Goal: Task Accomplishment & Management: Manage account settings

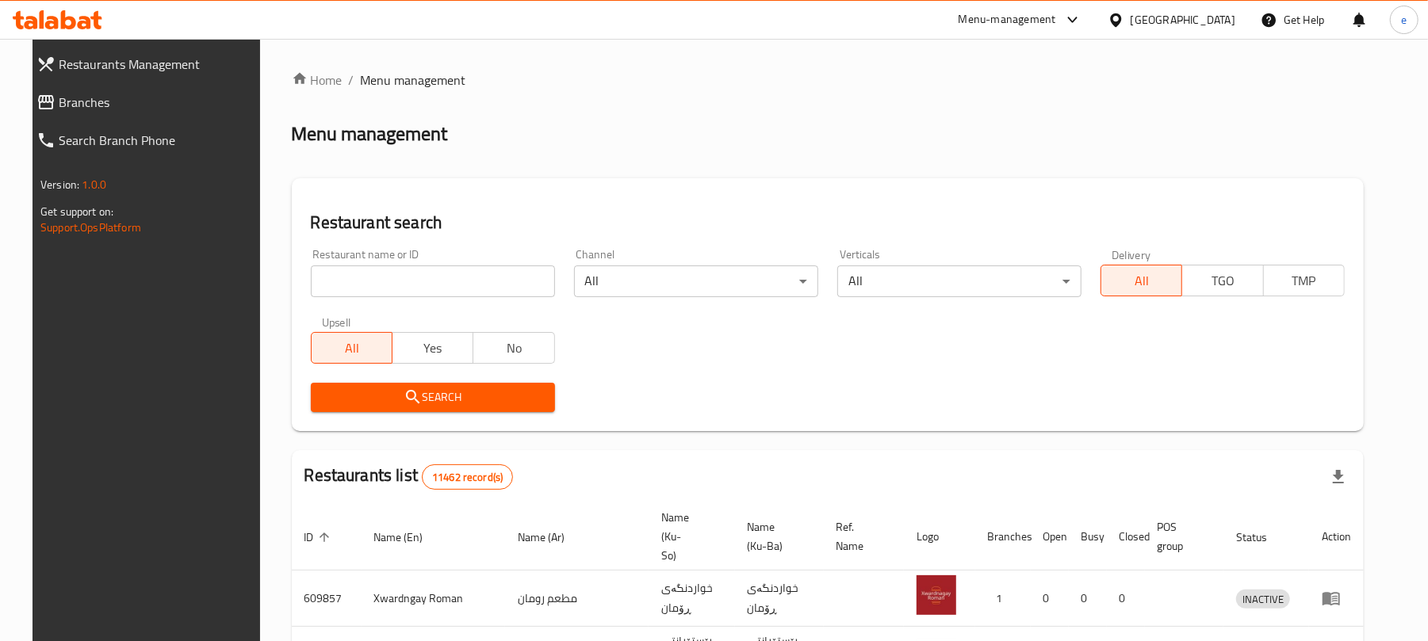
click at [366, 281] on input "search" at bounding box center [433, 282] width 244 height 32
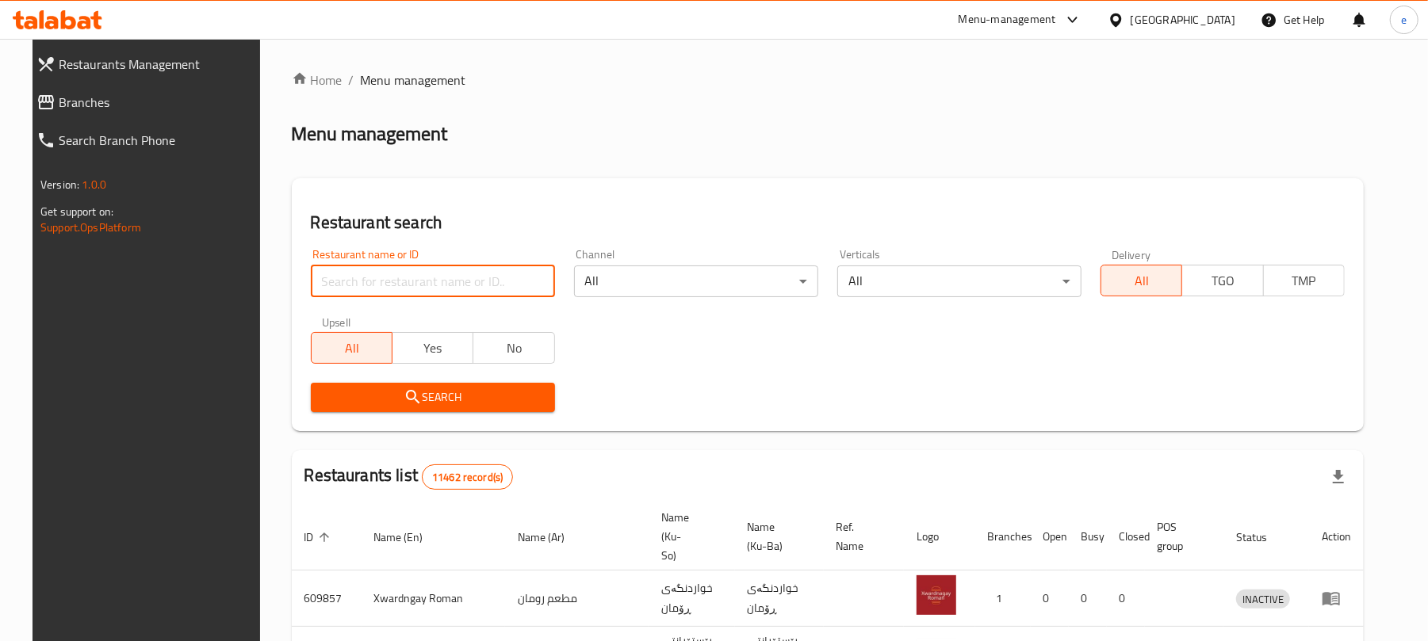
paste input "753696"
type input "753696"
click button "Search" at bounding box center [433, 397] width 244 height 29
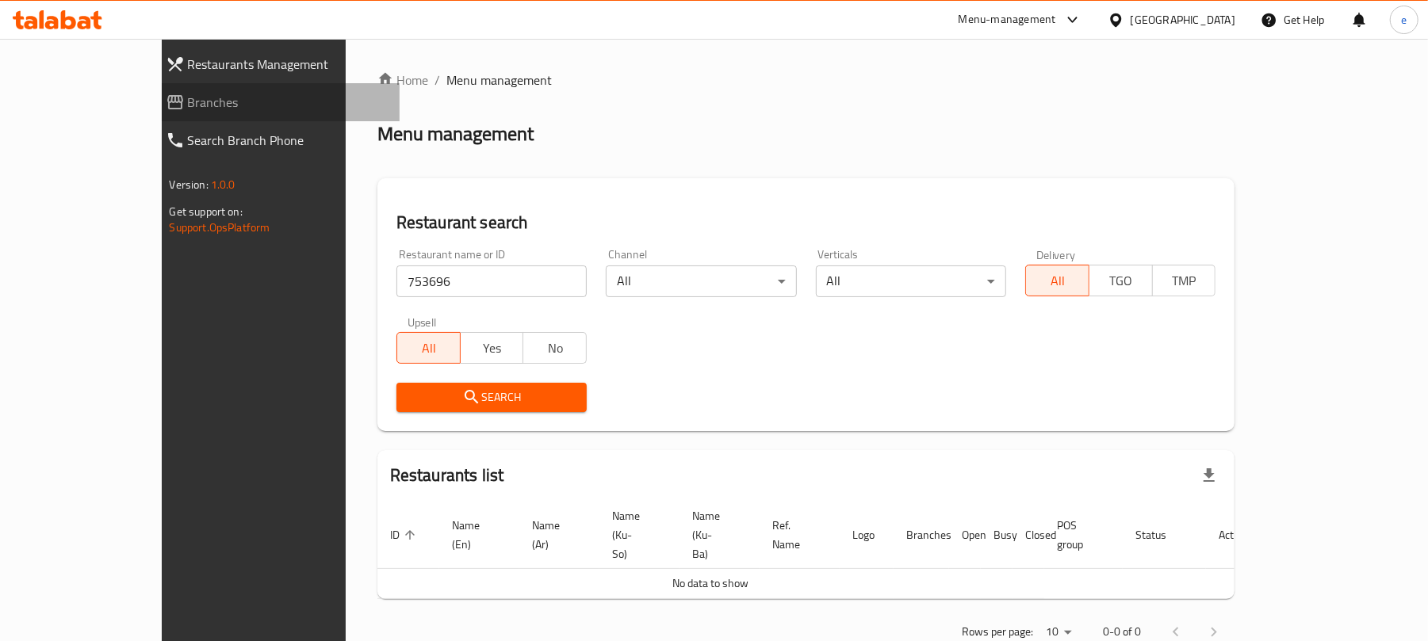
click at [188, 100] on span "Branches" at bounding box center [288, 102] width 200 height 19
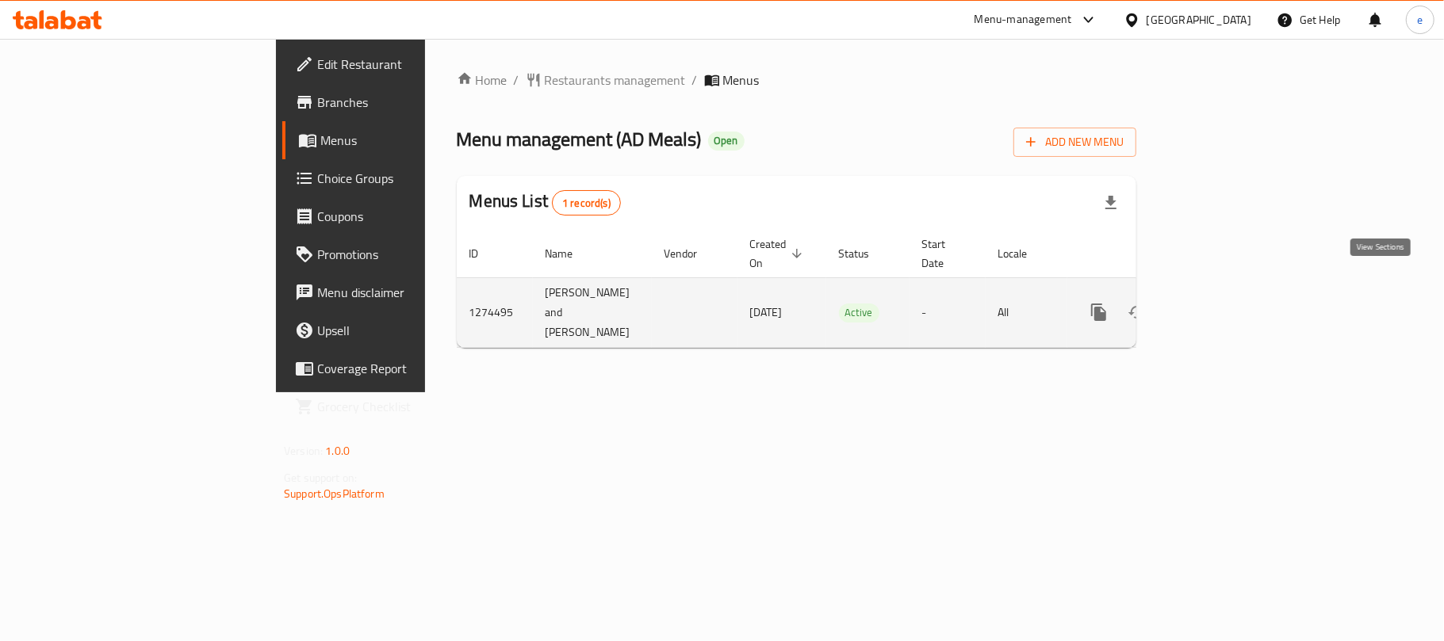
click at [1223, 303] on icon "enhanced table" at bounding box center [1213, 312] width 19 height 19
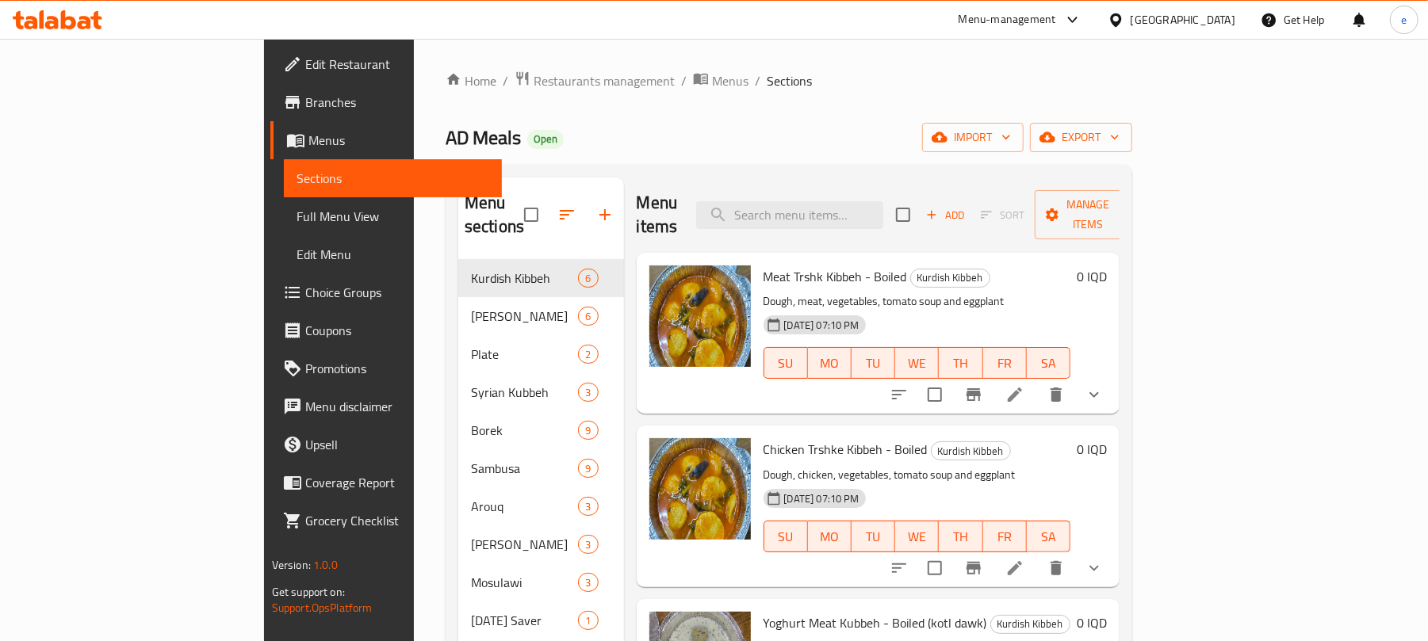
click at [297, 207] on span "Full Menu View" at bounding box center [393, 216] width 193 height 19
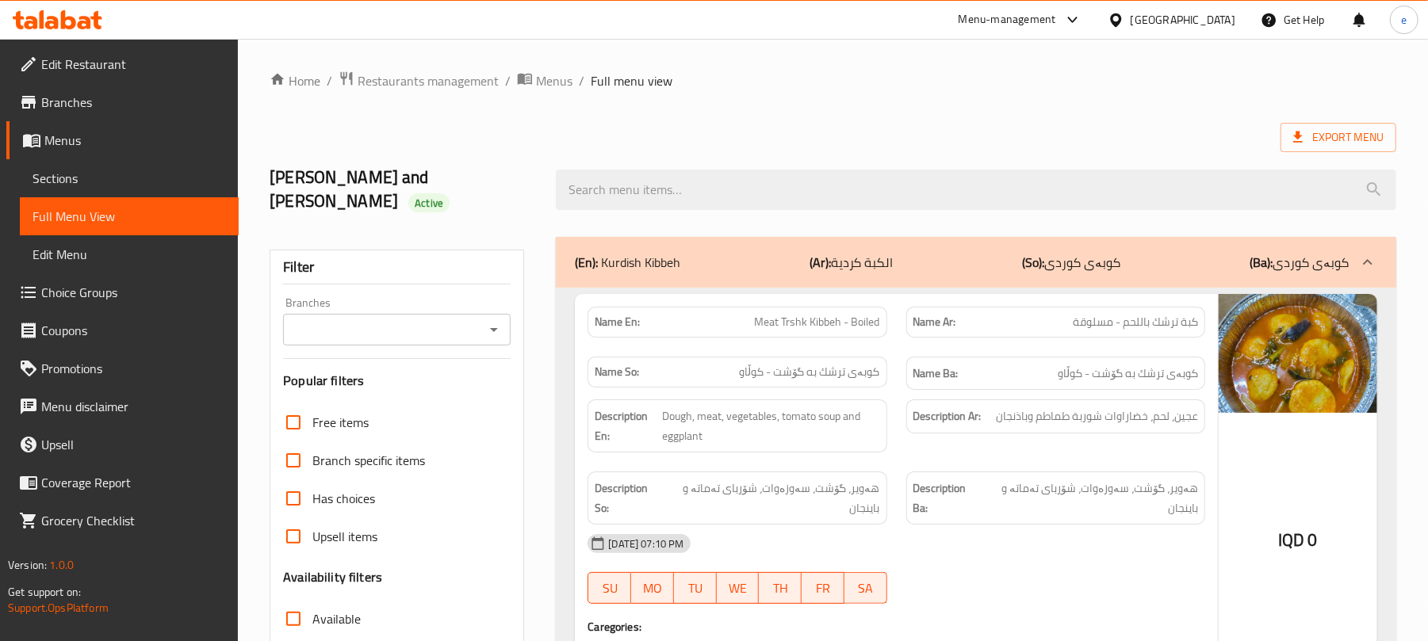
click at [448, 319] on input "Branches" at bounding box center [384, 330] width 192 height 22
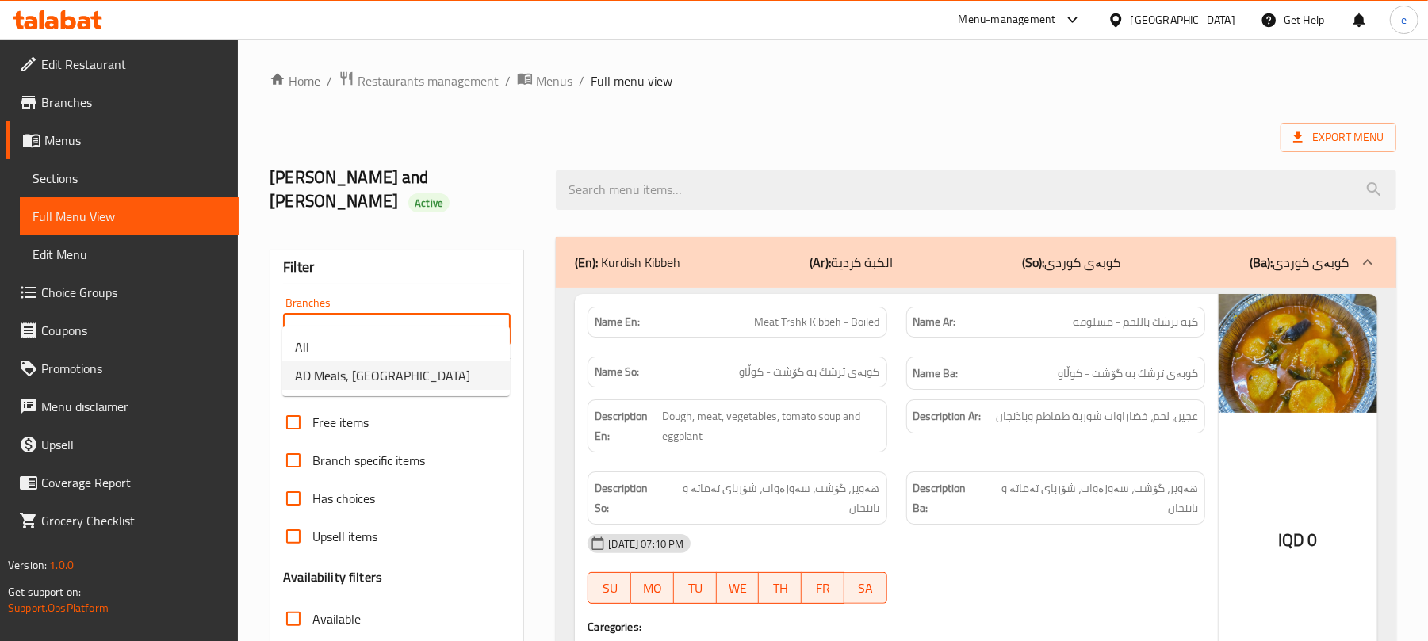
click at [425, 369] on li "AD Meals, KRO Street" at bounding box center [396, 376] width 228 height 29
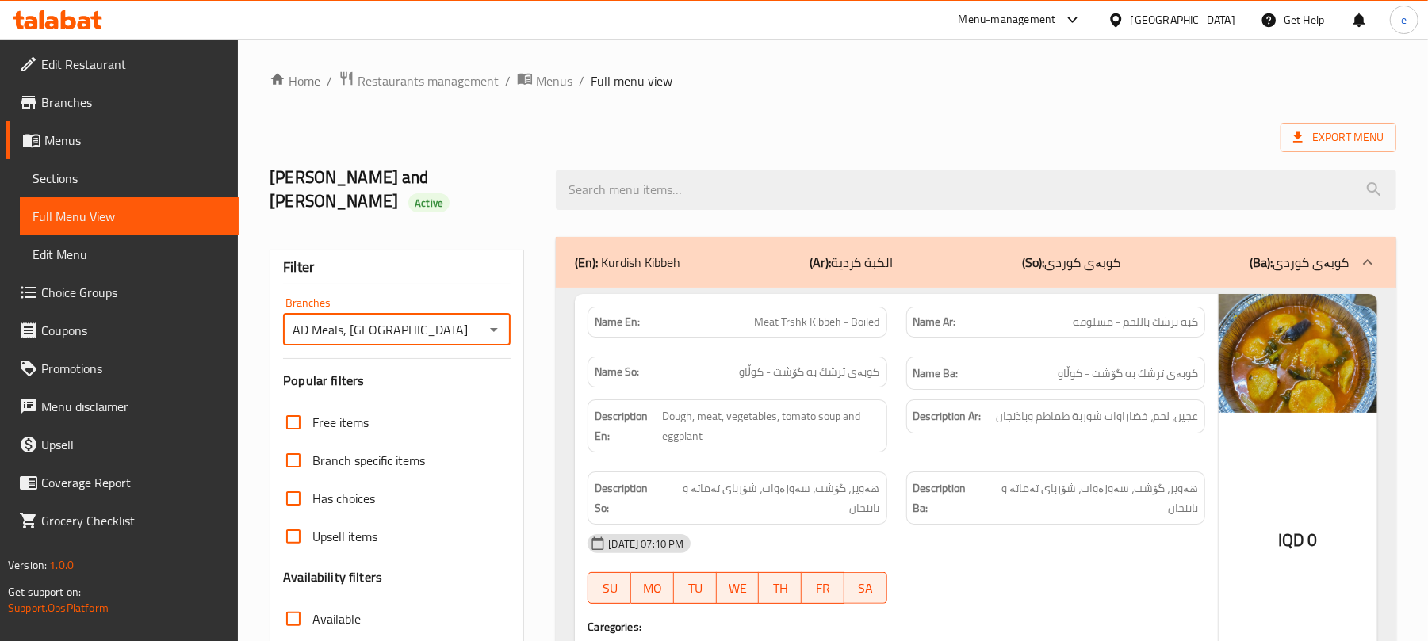
drag, startPoint x: 292, startPoint y: 302, endPoint x: 409, endPoint y: 298, distance: 117.4
click at [409, 319] on input "AD Meals, KRO Street" at bounding box center [384, 330] width 192 height 22
click at [496, 320] on icon "Open" at bounding box center [493, 329] width 19 height 19
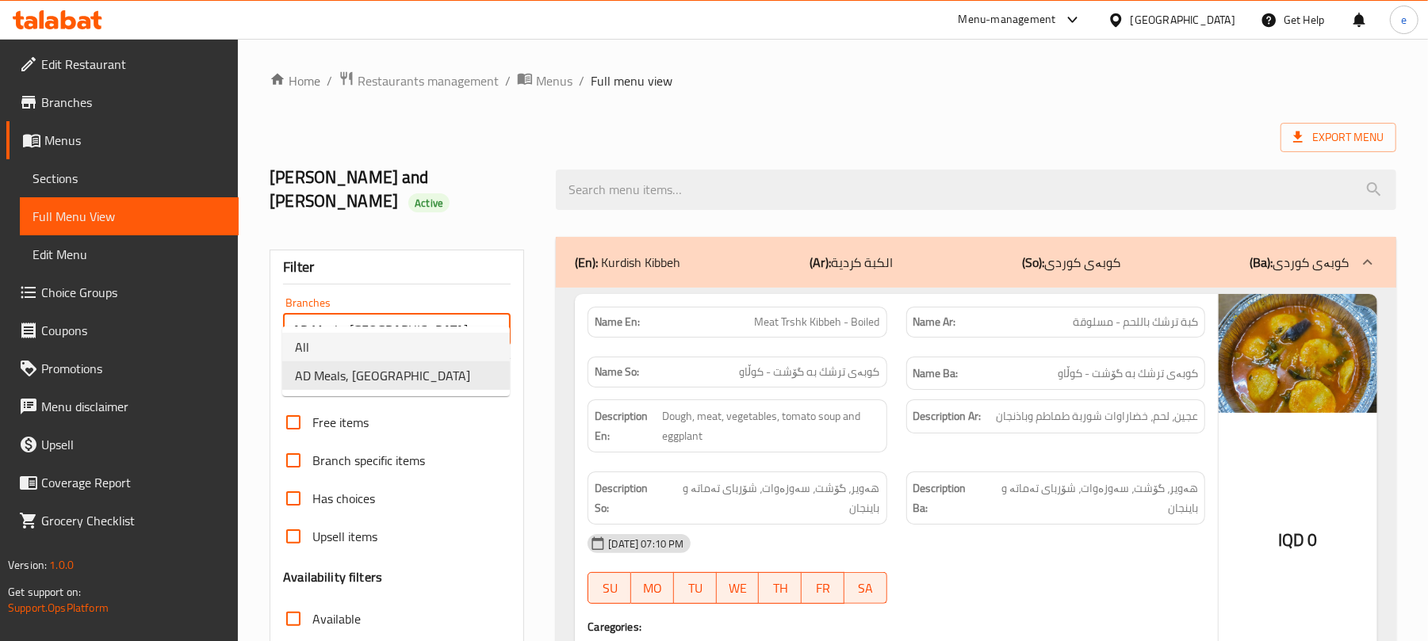
click at [423, 340] on li "All" at bounding box center [396, 347] width 228 height 29
click at [502, 320] on icon "Open" at bounding box center [493, 329] width 19 height 19
click at [448, 371] on li "AD Meals, KRO Street" at bounding box center [396, 376] width 228 height 29
type input "AD Meals, KRO Street"
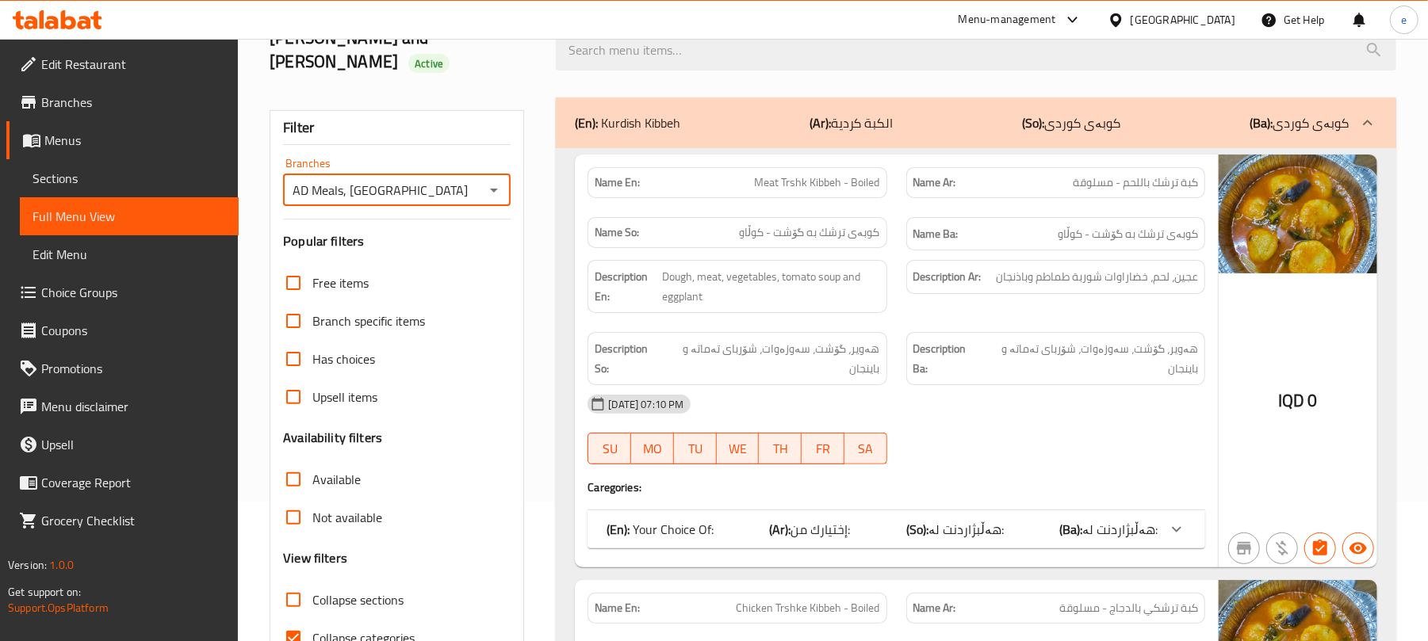
scroll to position [211, 0]
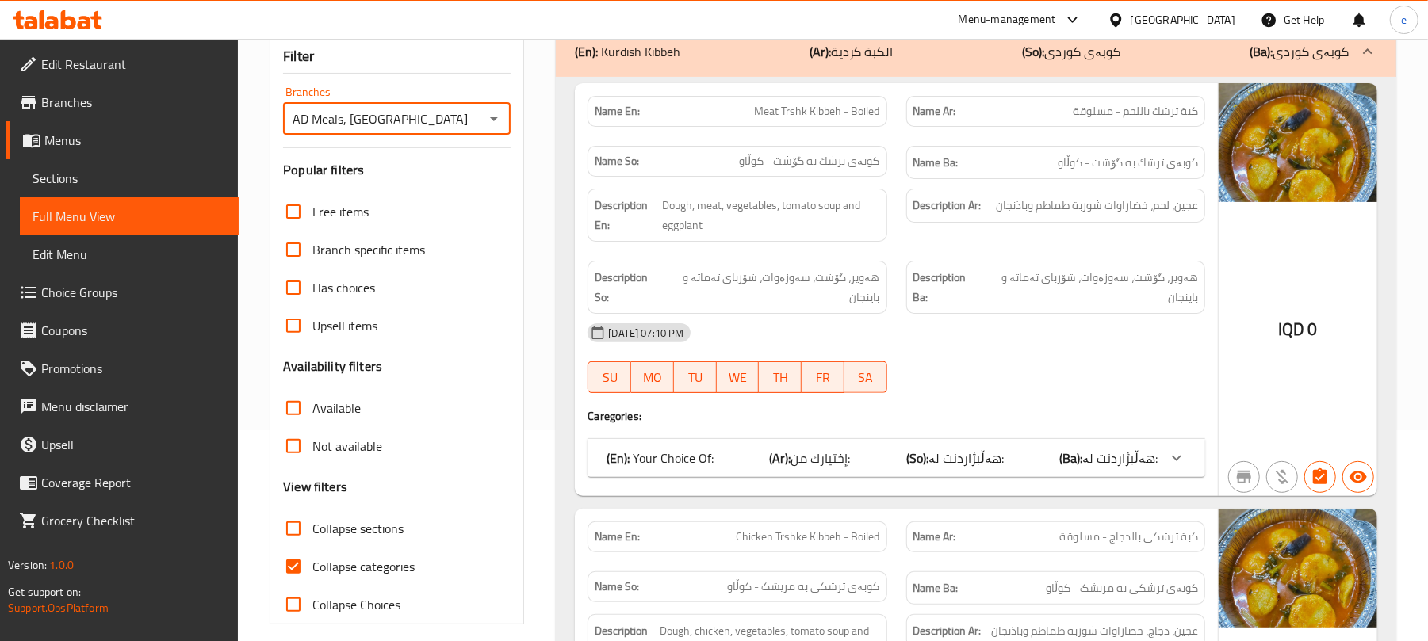
click at [319, 522] on label "Collapse sections" at bounding box center [338, 529] width 129 height 38
click at [312, 522] on input "Collapse sections" at bounding box center [293, 529] width 38 height 38
checkbox input "true"
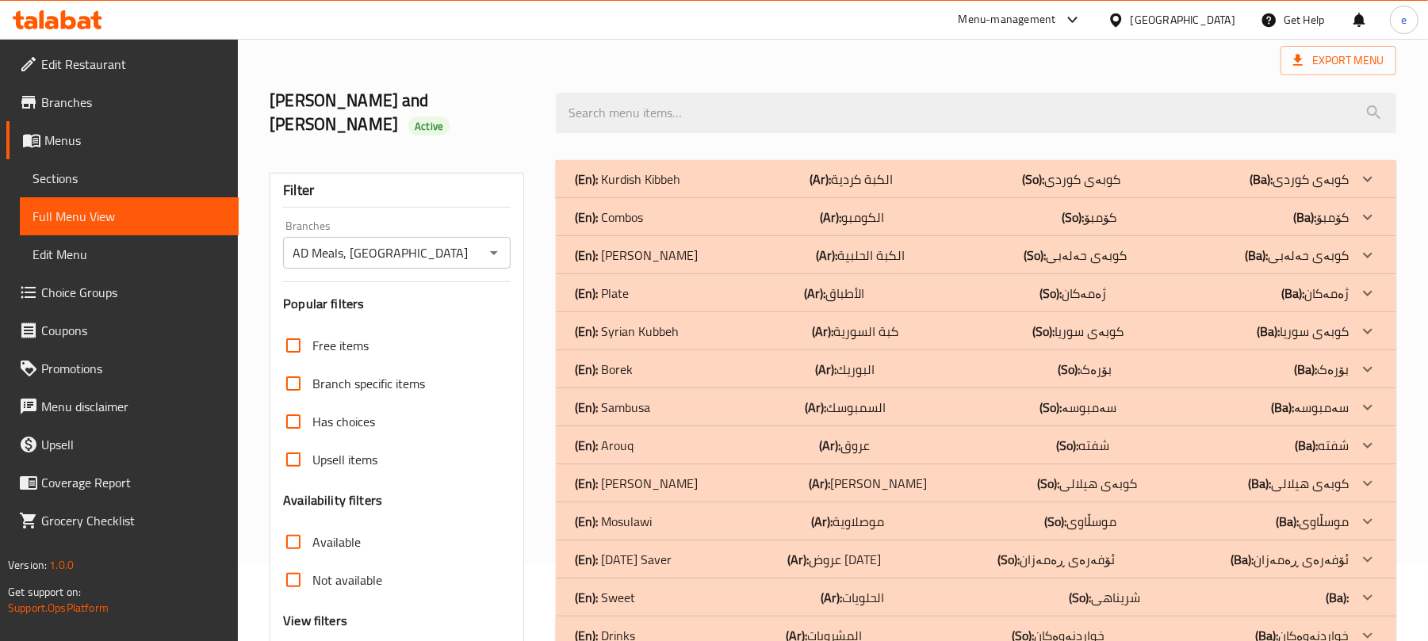
scroll to position [0, 0]
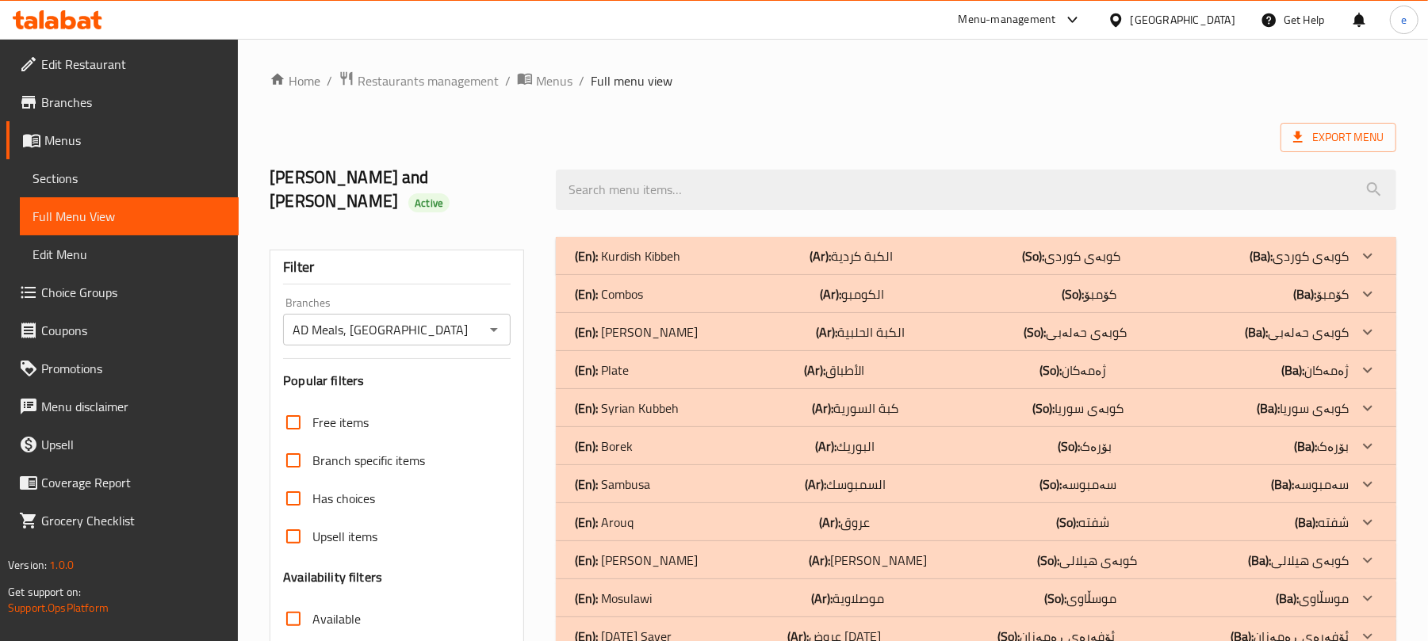
click at [664, 285] on div "(En): Combos (Ar): الكومبو (So): کۆمبۆ (Ba): کۆمبۆ" at bounding box center [962, 294] width 774 height 19
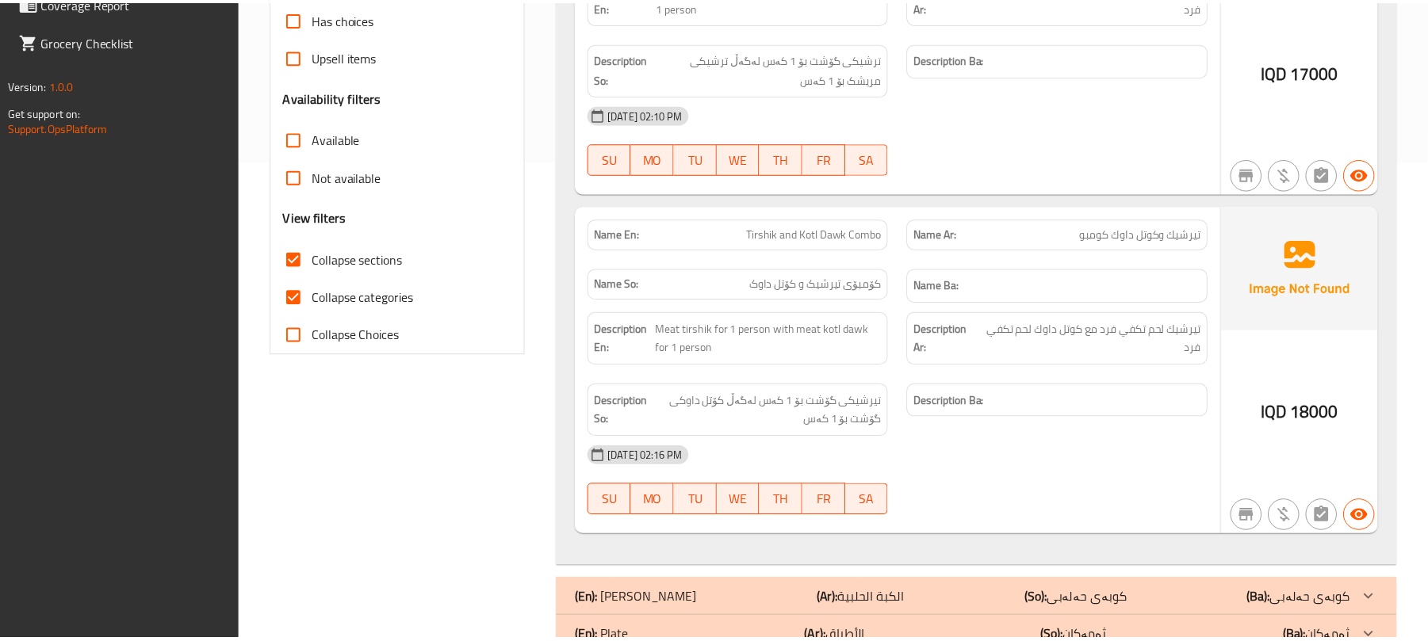
scroll to position [851, 0]
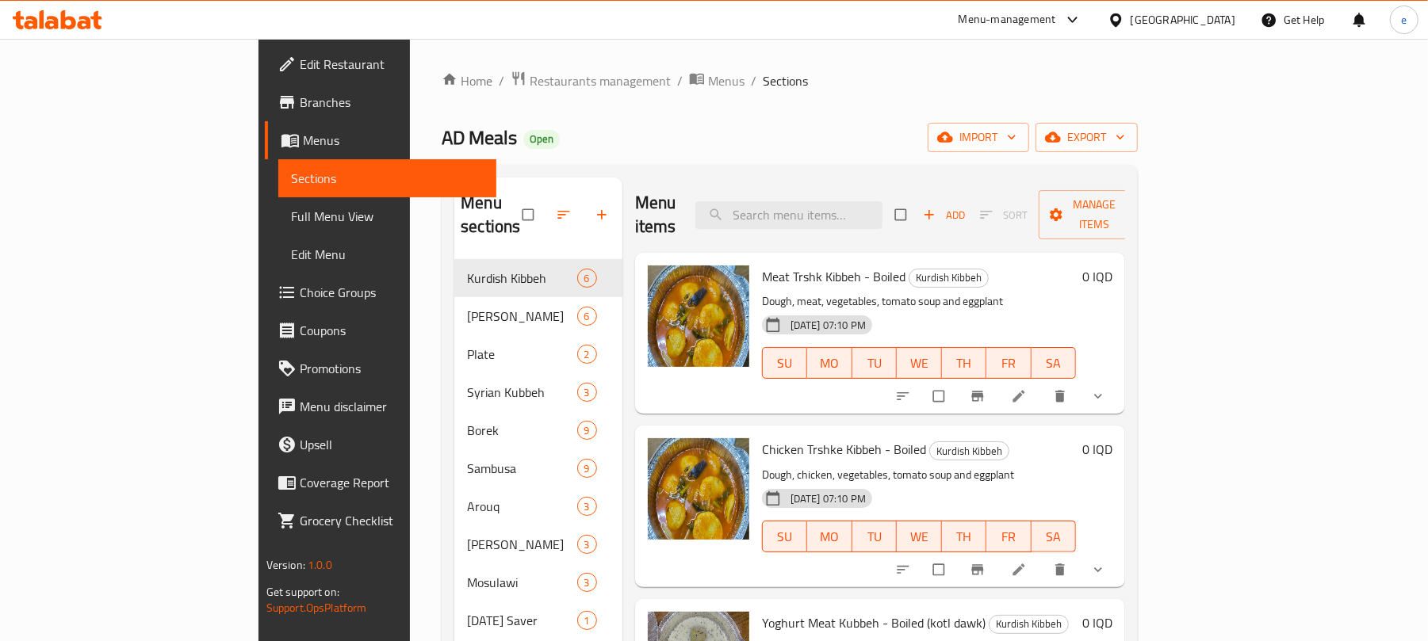
click at [594, 211] on icon "button" at bounding box center [602, 215] width 16 height 16
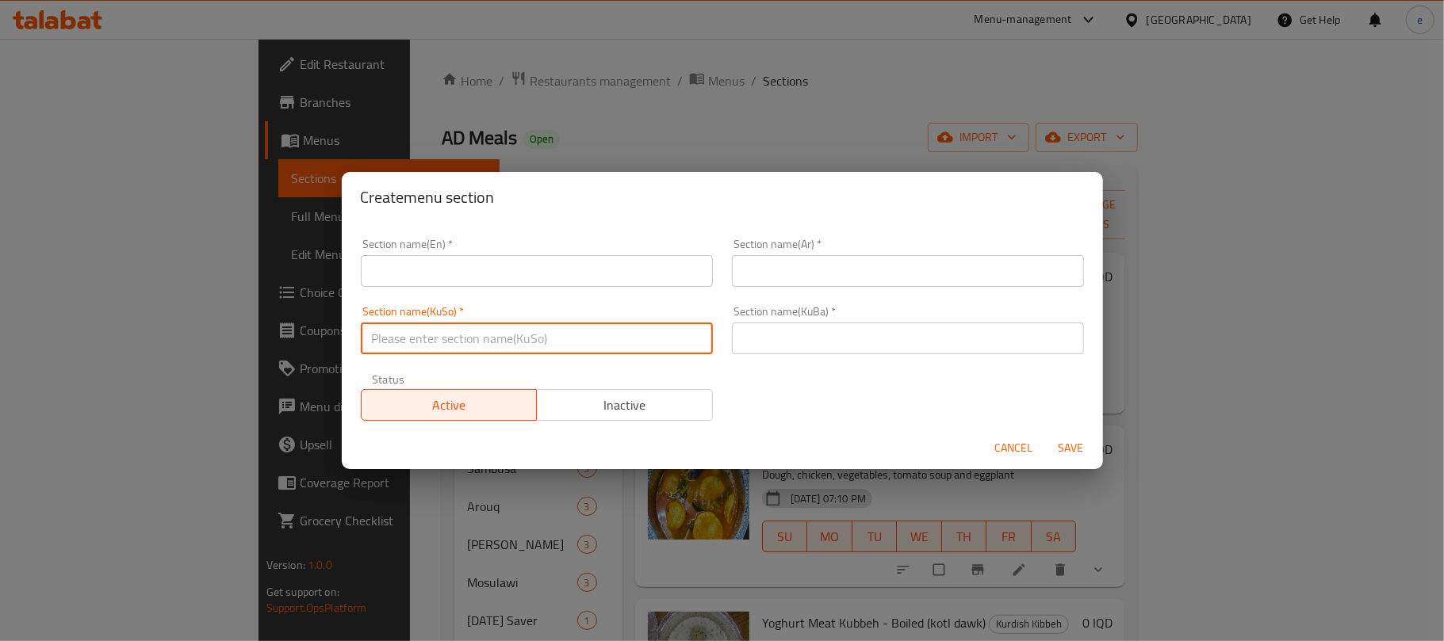
click at [560, 352] on input "text" at bounding box center [537, 339] width 352 height 32
paste input "کۆمبۆ"
type input "کۆمبۆ"
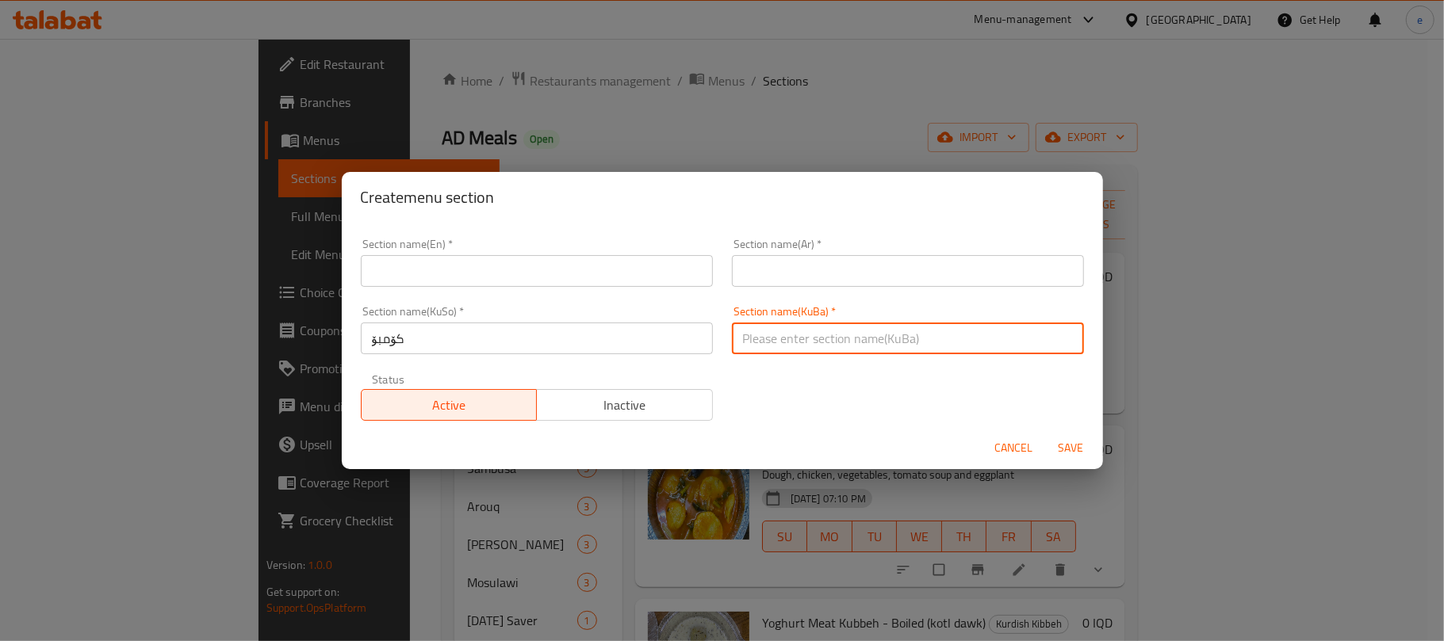
click at [771, 336] on input "text" at bounding box center [908, 339] width 352 height 32
paste input "کۆمبۆ"
type input "کۆمبۆ"
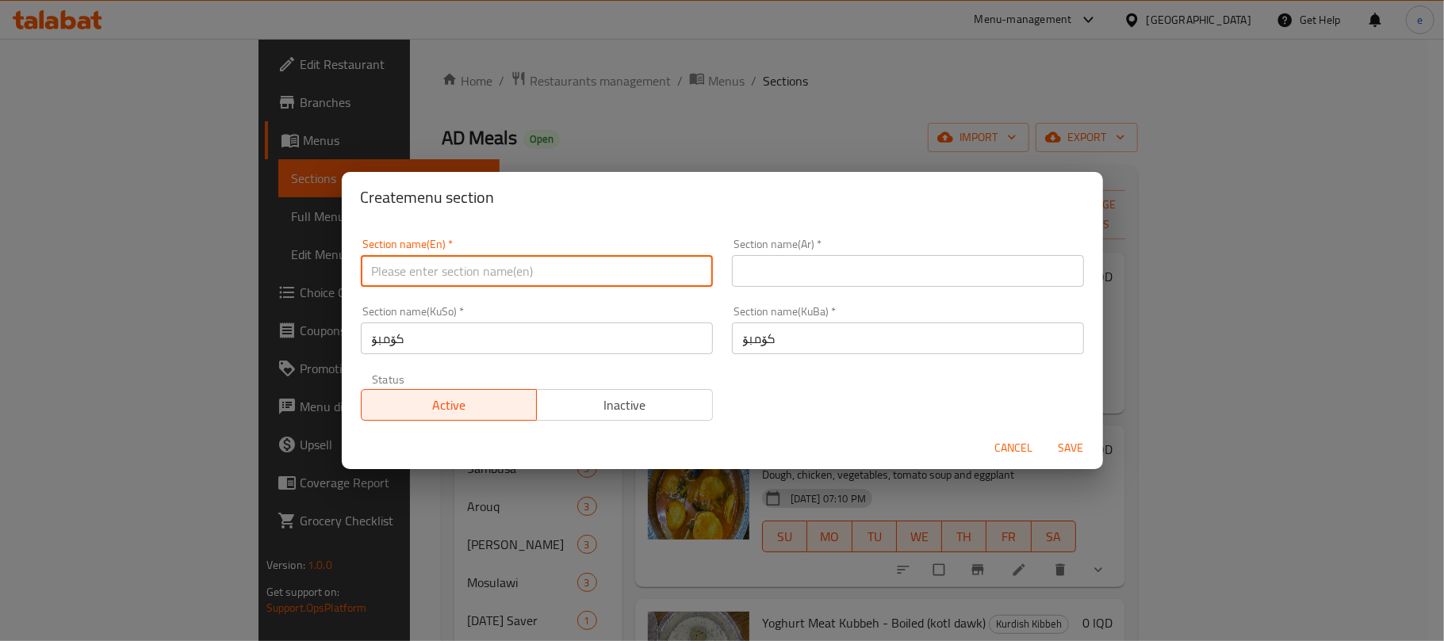
click at [550, 276] on input "text" at bounding box center [537, 271] width 352 height 32
paste input "Combo"
type input "Combo"
click at [784, 283] on input "text" at bounding box center [908, 271] width 352 height 32
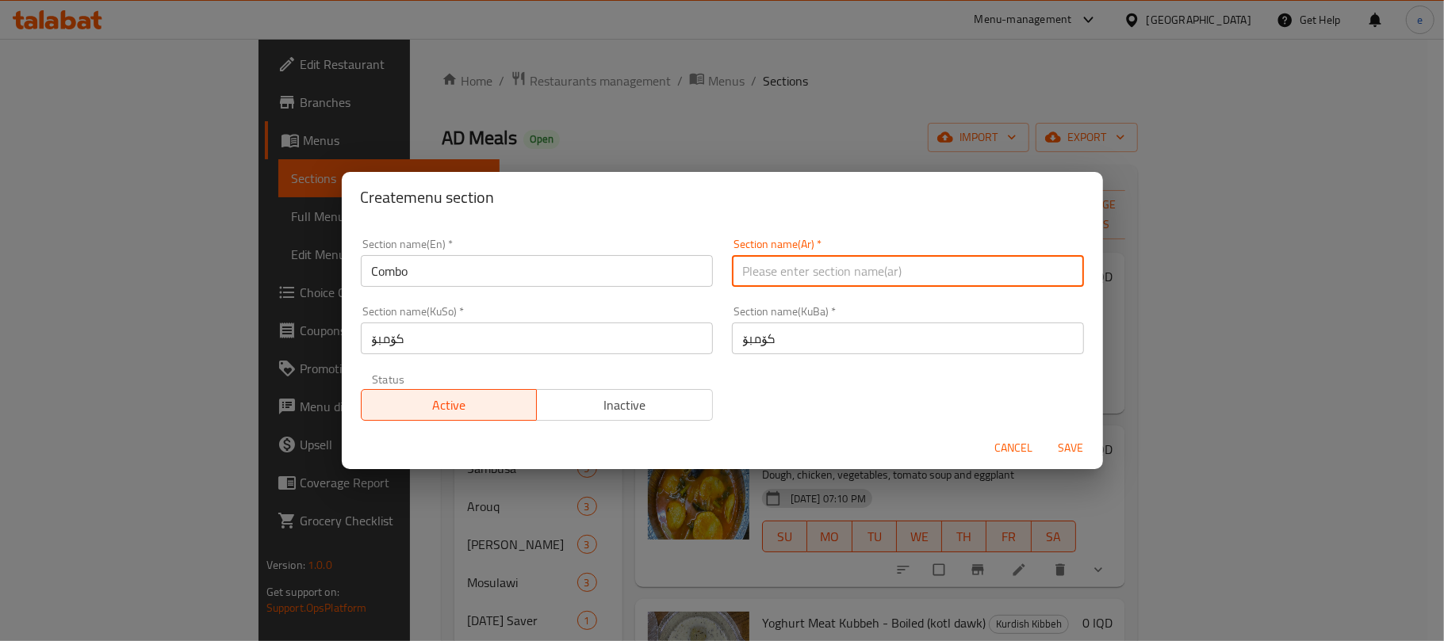
paste input "الكومبو"
type input "الكومبو"
click at [1078, 441] on span "Save" at bounding box center [1071, 448] width 38 height 20
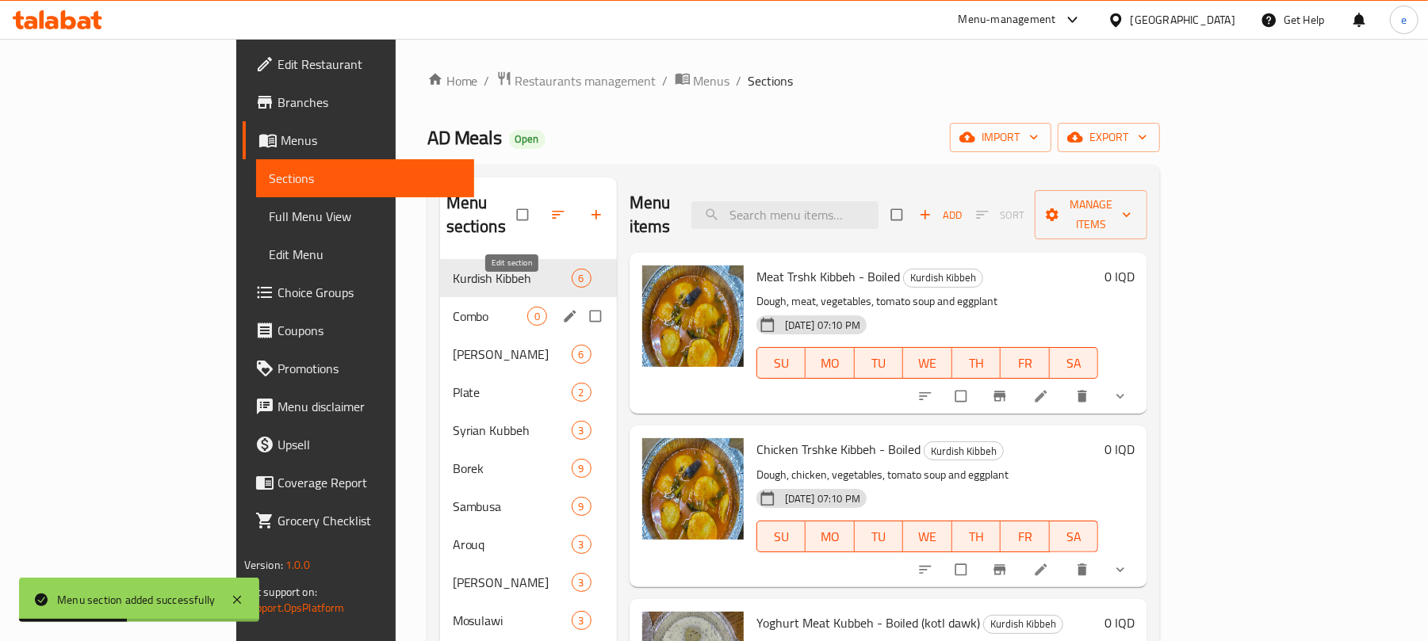
click at [562, 308] on icon "edit" at bounding box center [570, 316] width 16 height 16
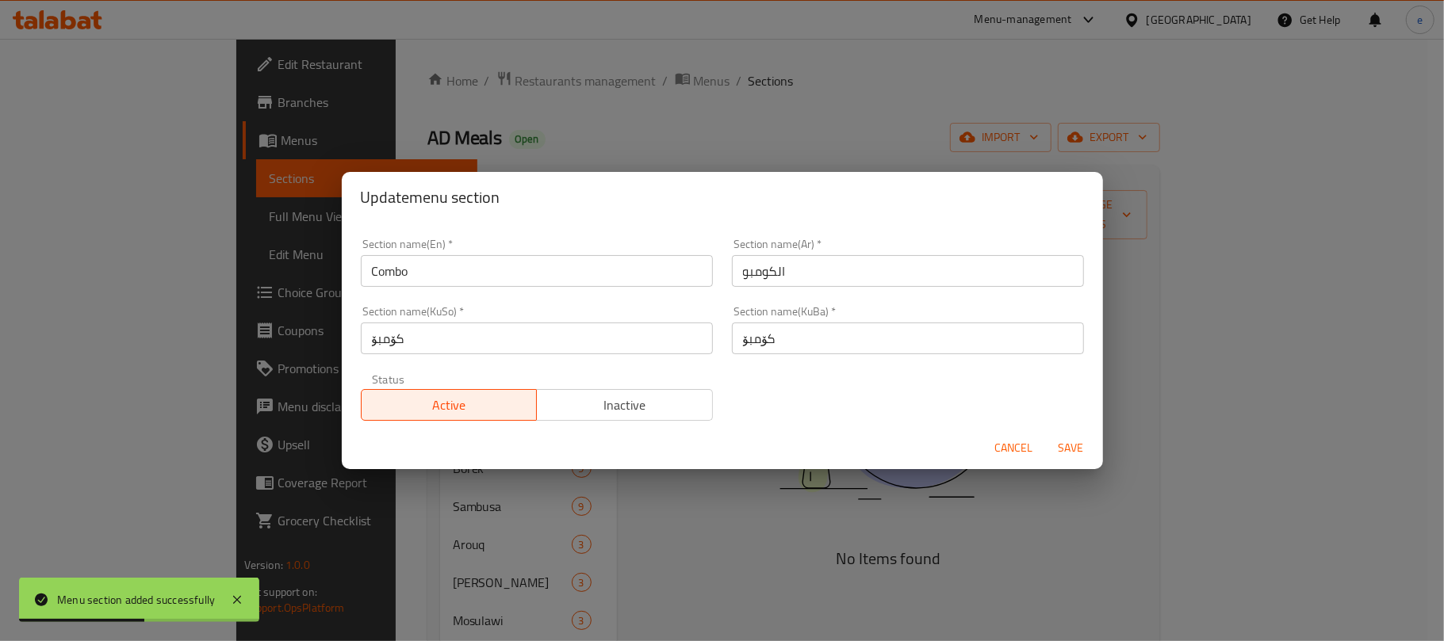
click at [423, 274] on input "Combo" at bounding box center [537, 271] width 352 height 32
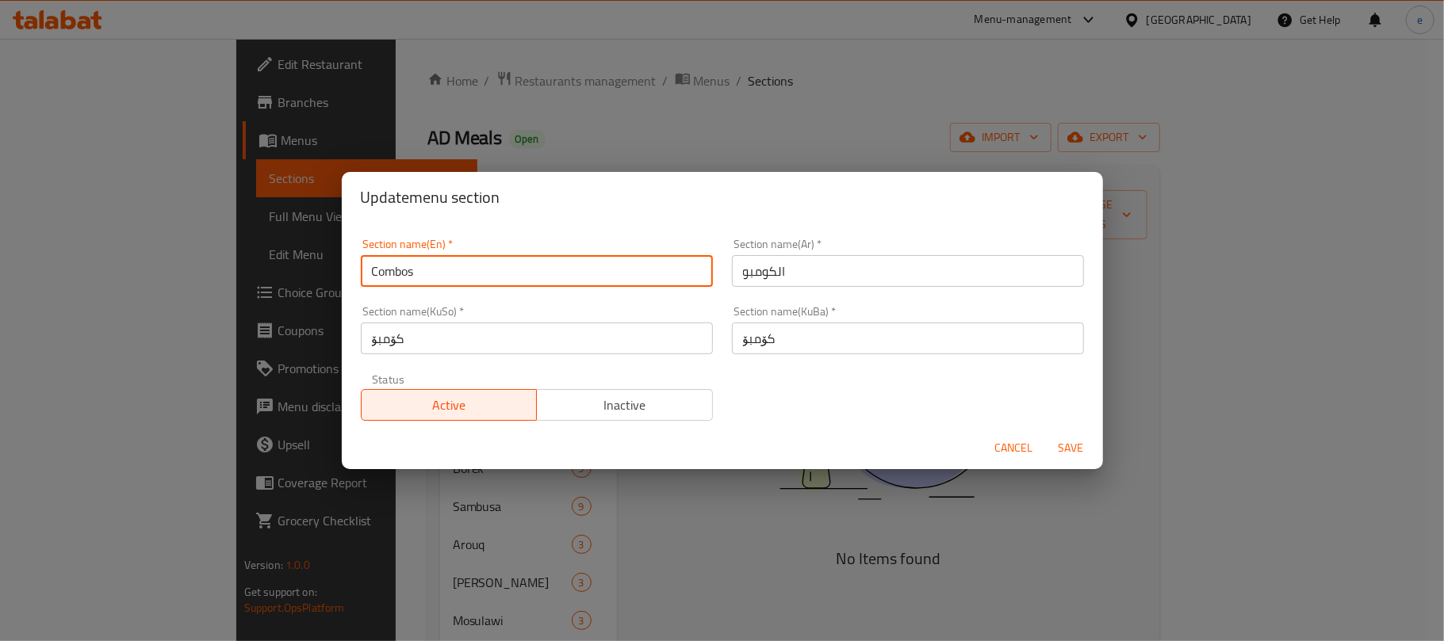
type input "Combos"
click at [1072, 454] on span "Save" at bounding box center [1071, 448] width 38 height 20
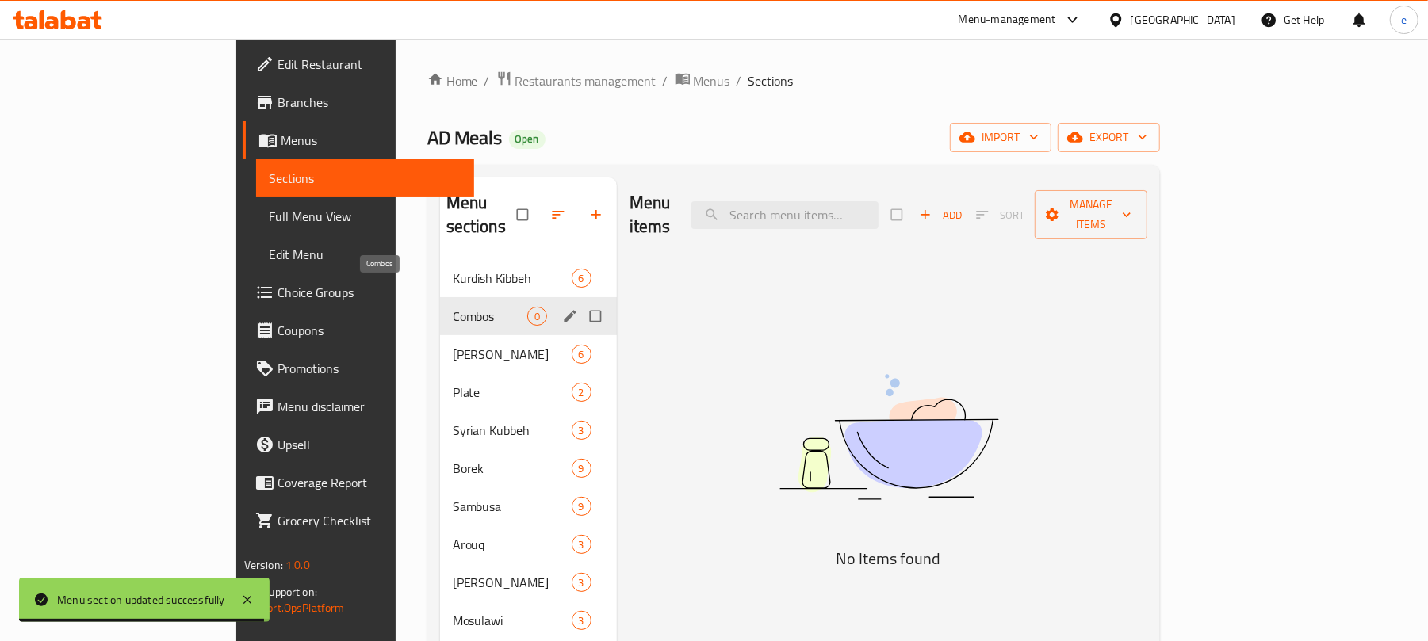
click at [453, 307] on span "Combos" at bounding box center [490, 316] width 75 height 19
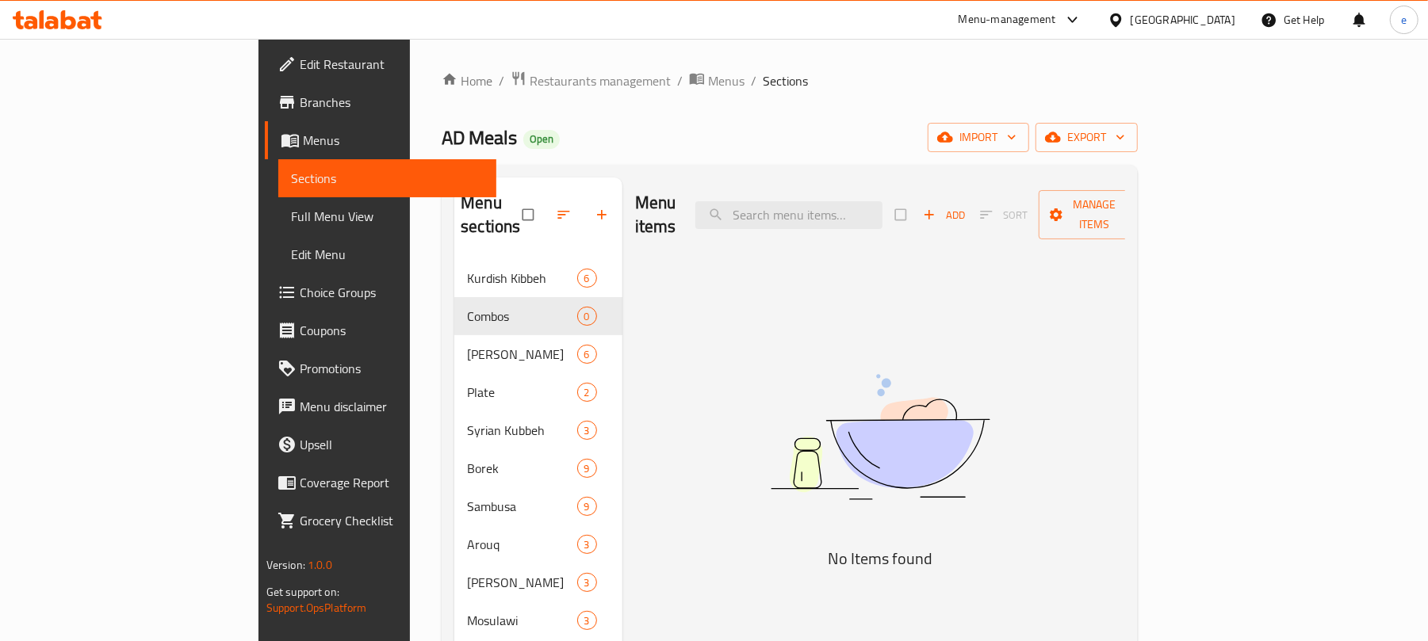
click at [937, 207] on icon "button" at bounding box center [929, 215] width 16 height 16
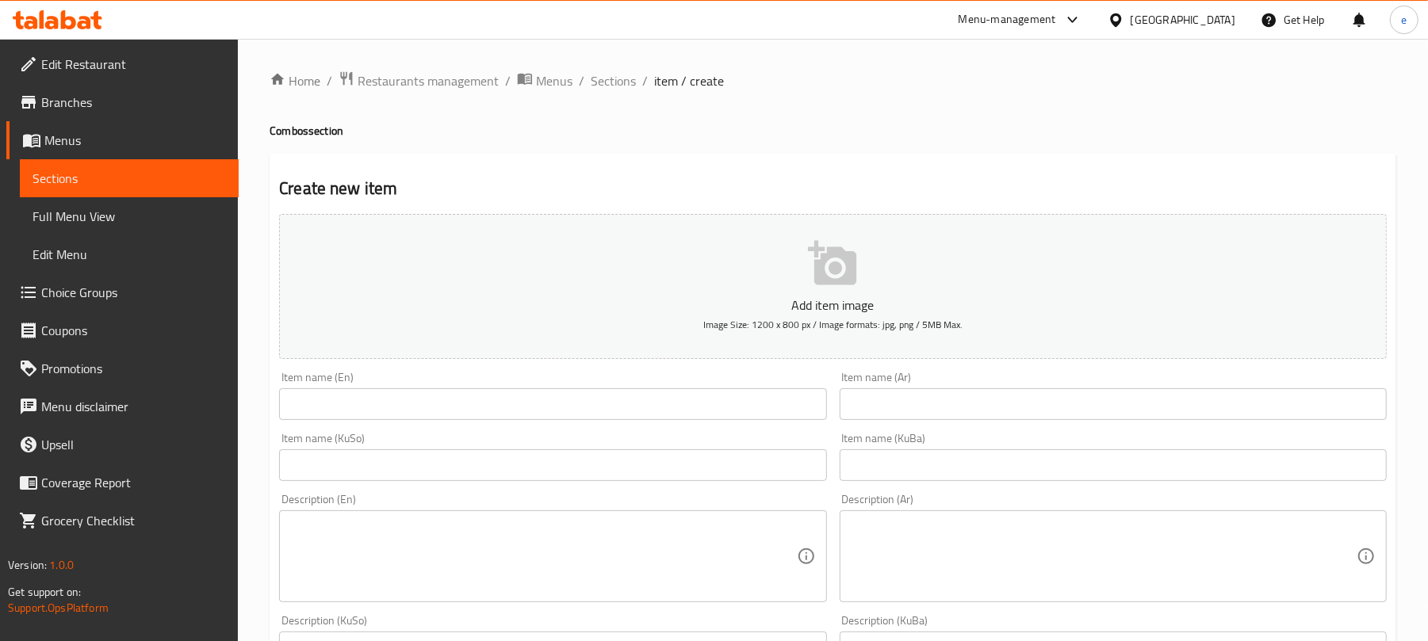
click at [952, 404] on input "text" at bounding box center [1113, 404] width 547 height 32
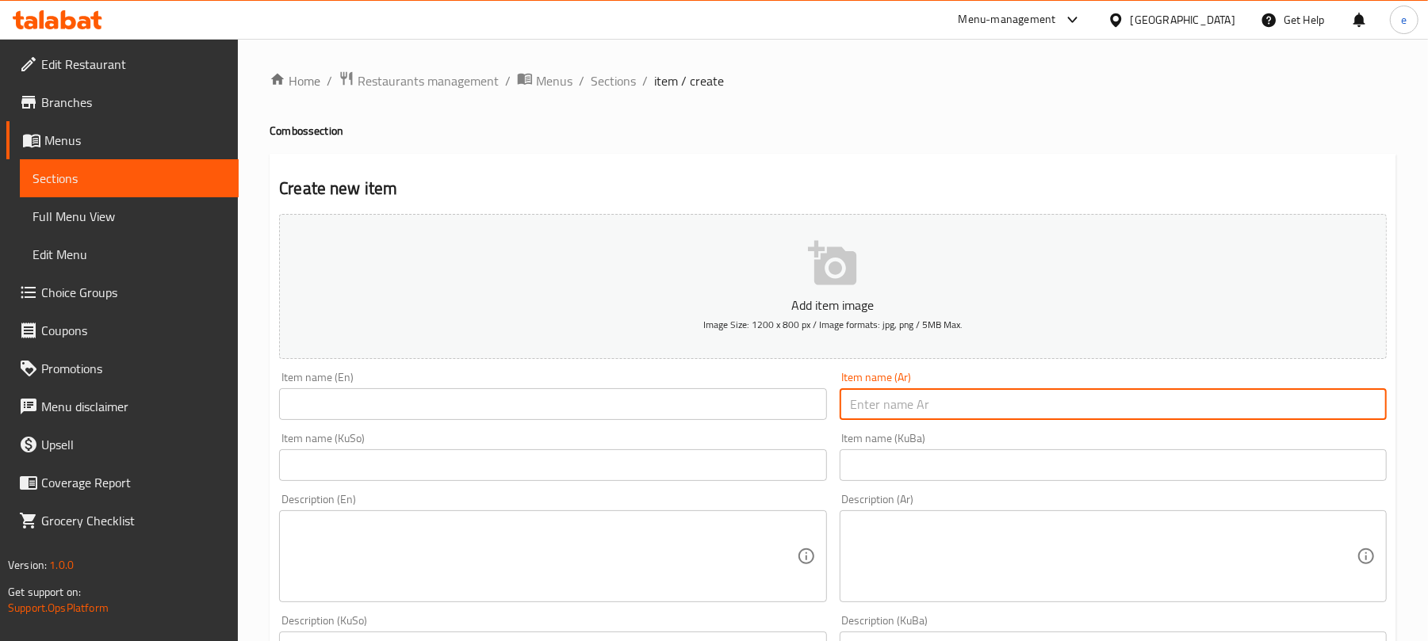
paste input "تيرشيك كومبو"
type input "تيرشيك كومبو"
click at [683, 415] on input "text" at bounding box center [552, 404] width 547 height 32
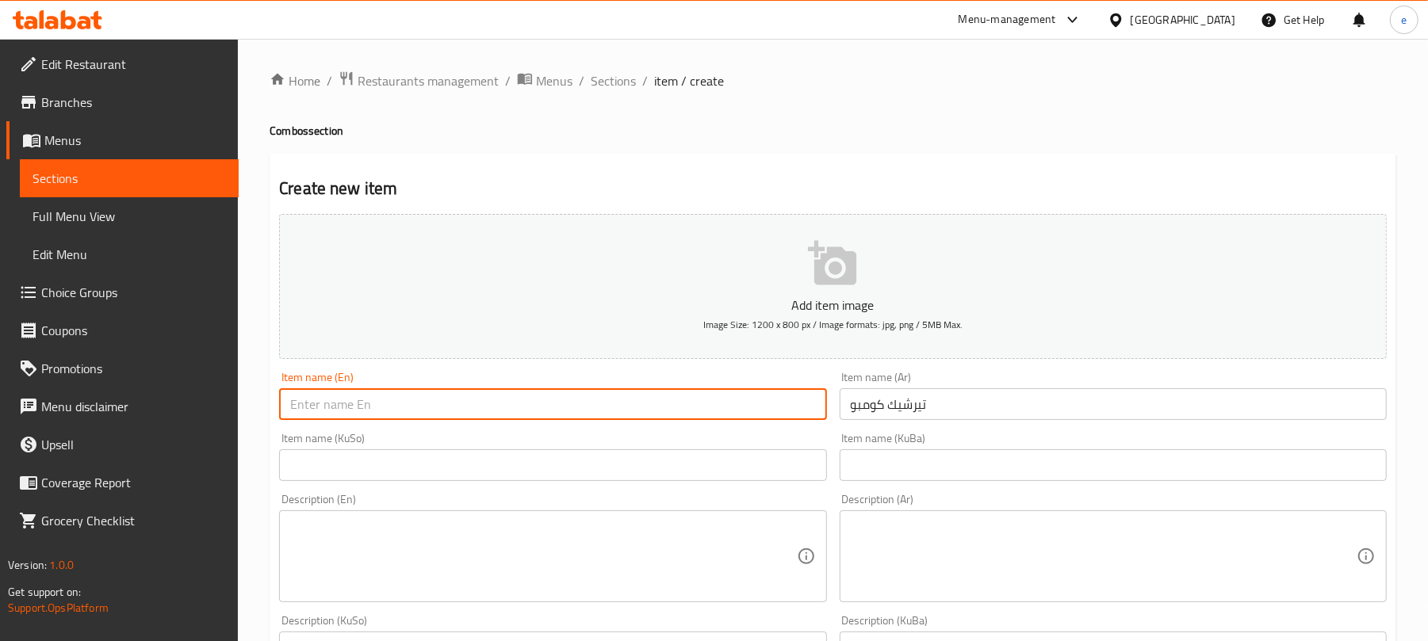
paste input "Tirshik Combo"
type input "Tirshik Combo"
click at [901, 400] on input "تيرشيك كومبو" at bounding box center [1113, 404] width 547 height 32
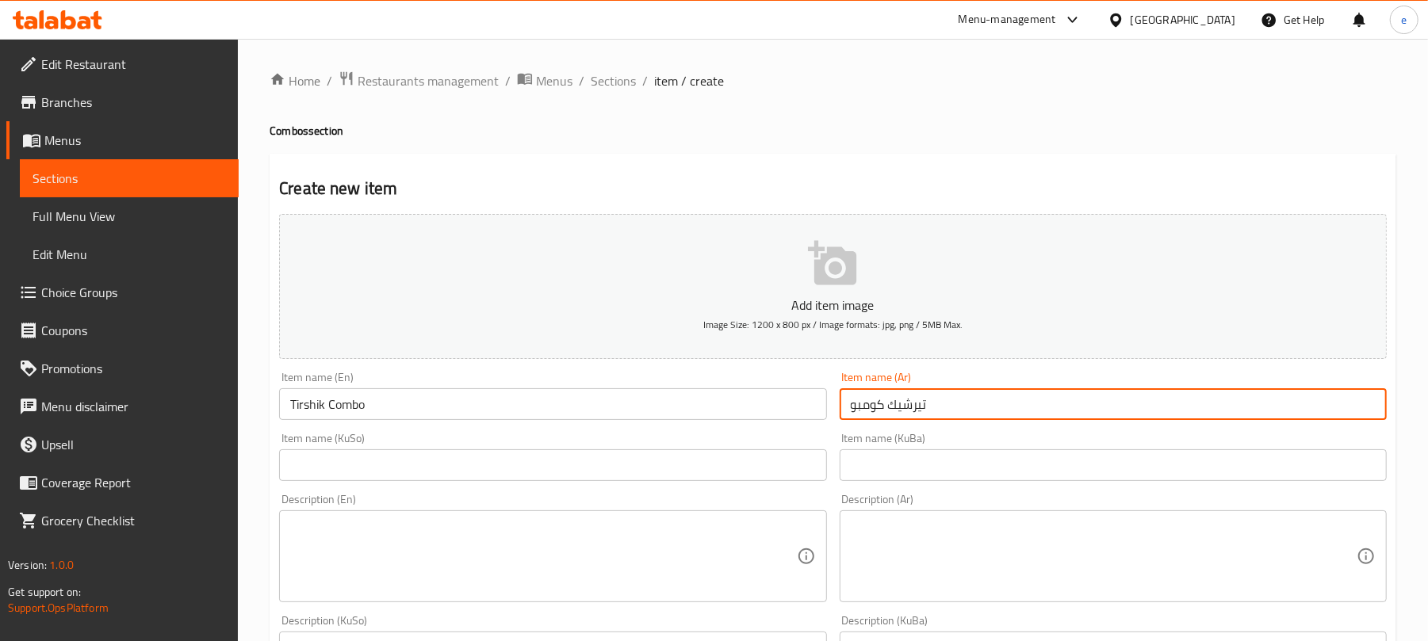
click at [901, 400] on input "تيرشيك كومبو" at bounding box center [1113, 404] width 547 height 32
click at [981, 409] on input "تيرشيك كومبو" at bounding box center [1113, 404] width 547 height 32
click at [637, 450] on input "text" at bounding box center [552, 466] width 547 height 32
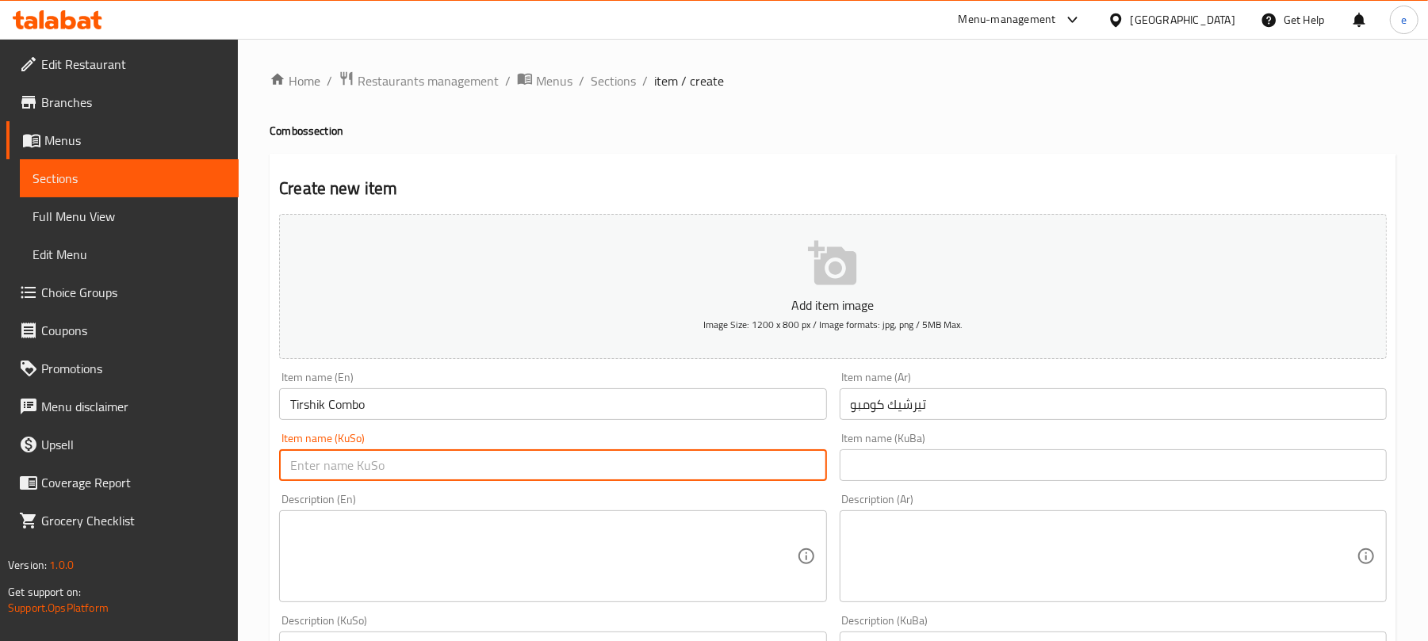
paste input "تیرشیک کۆمبۆ"
type input "تیرشیک کۆمبۆ"
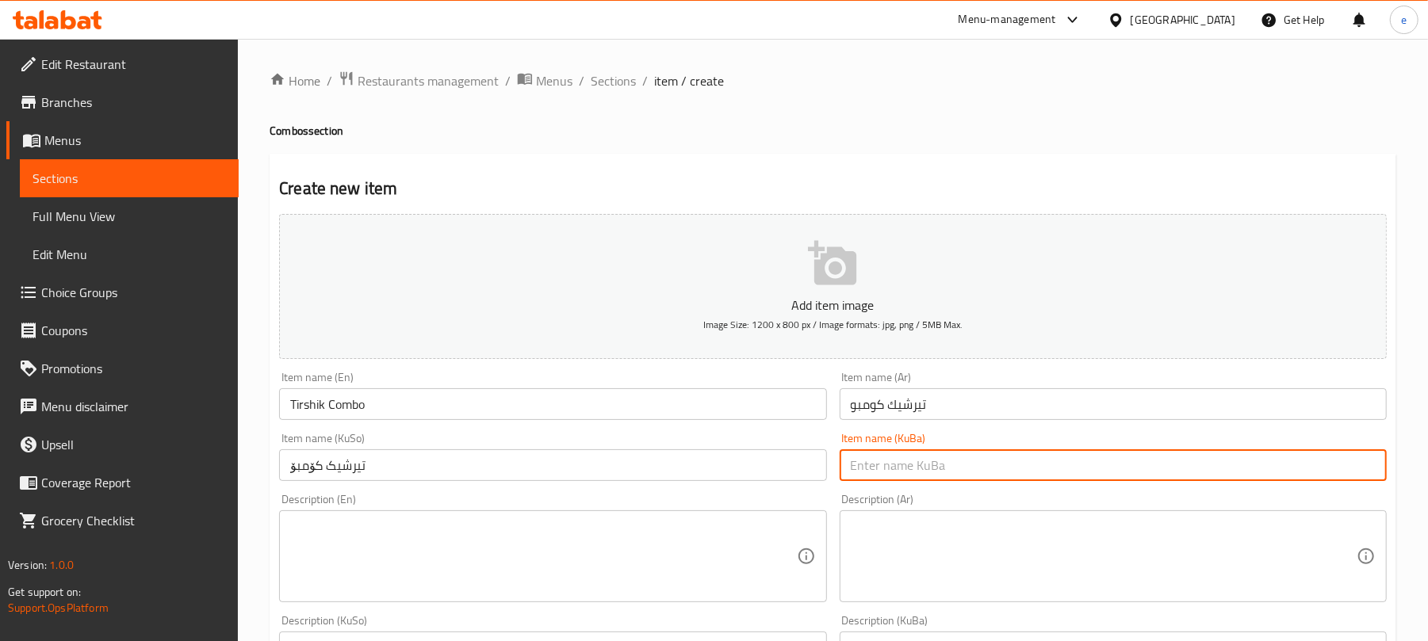
click at [917, 461] on input "text" at bounding box center [1113, 466] width 547 height 32
paste input "تیرشیک کۆمبۆ"
type input "تیرشیک کۆمبۆ"
click at [584, 467] on input "تیرشیک کۆمبۆ" at bounding box center [552, 466] width 547 height 32
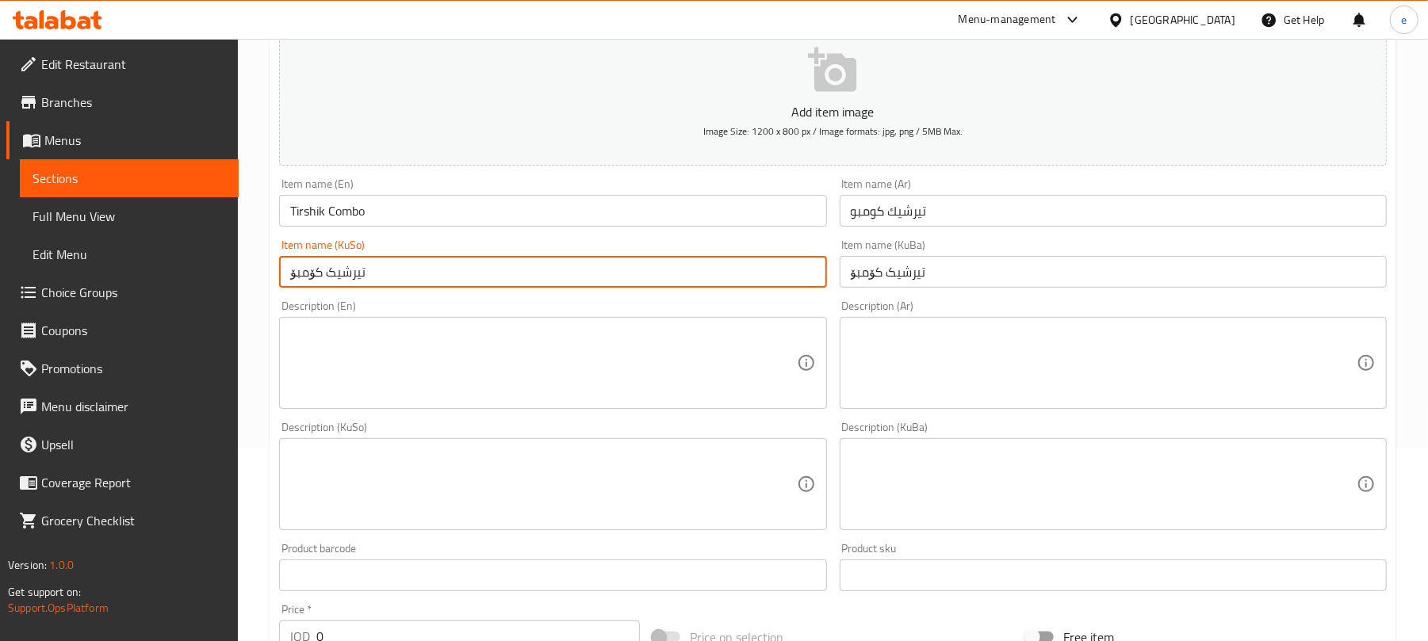
scroll to position [423, 0]
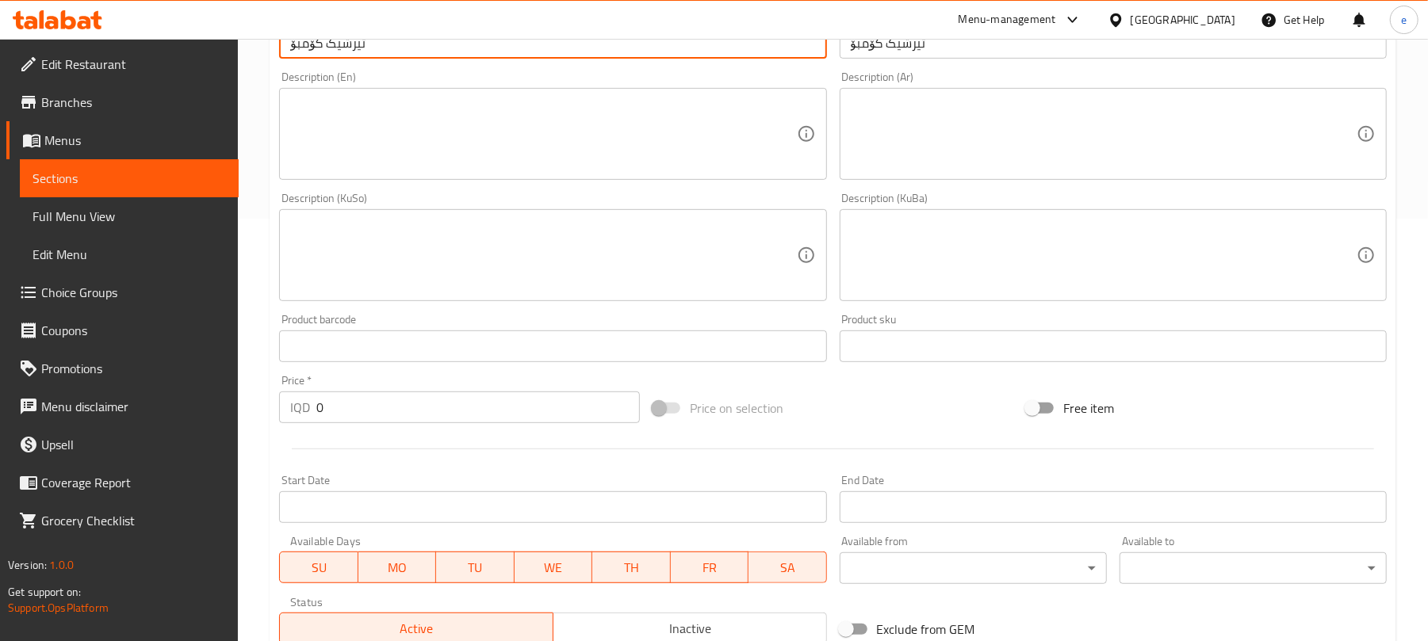
drag, startPoint x: 404, startPoint y: 414, endPoint x: 295, endPoint y: 426, distance: 110.1
click at [298, 426] on div "Price   * IQD 0 Price *" at bounding box center [459, 399] width 373 height 61
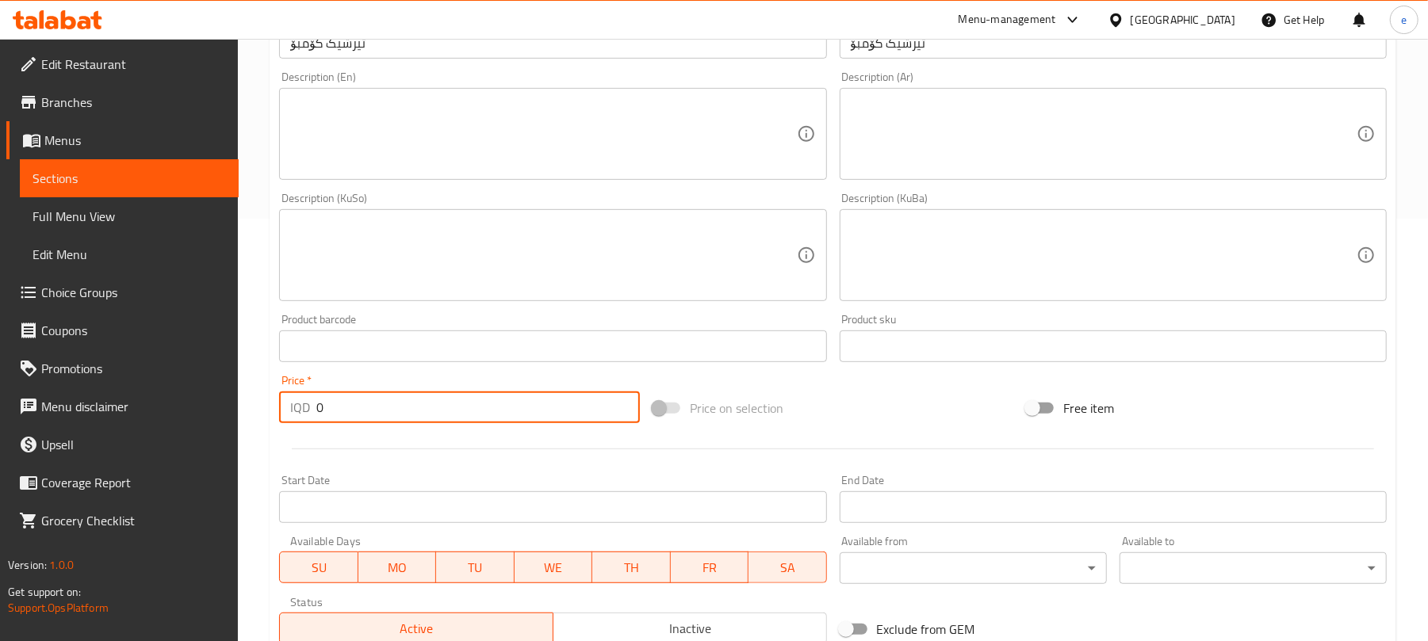
paste input "1700"
type input "17000"
click at [423, 187] on div "Description (KuSo) Description (KuSo)" at bounding box center [553, 246] width 560 height 121
click at [427, 173] on div "Description (En)" at bounding box center [552, 134] width 547 height 92
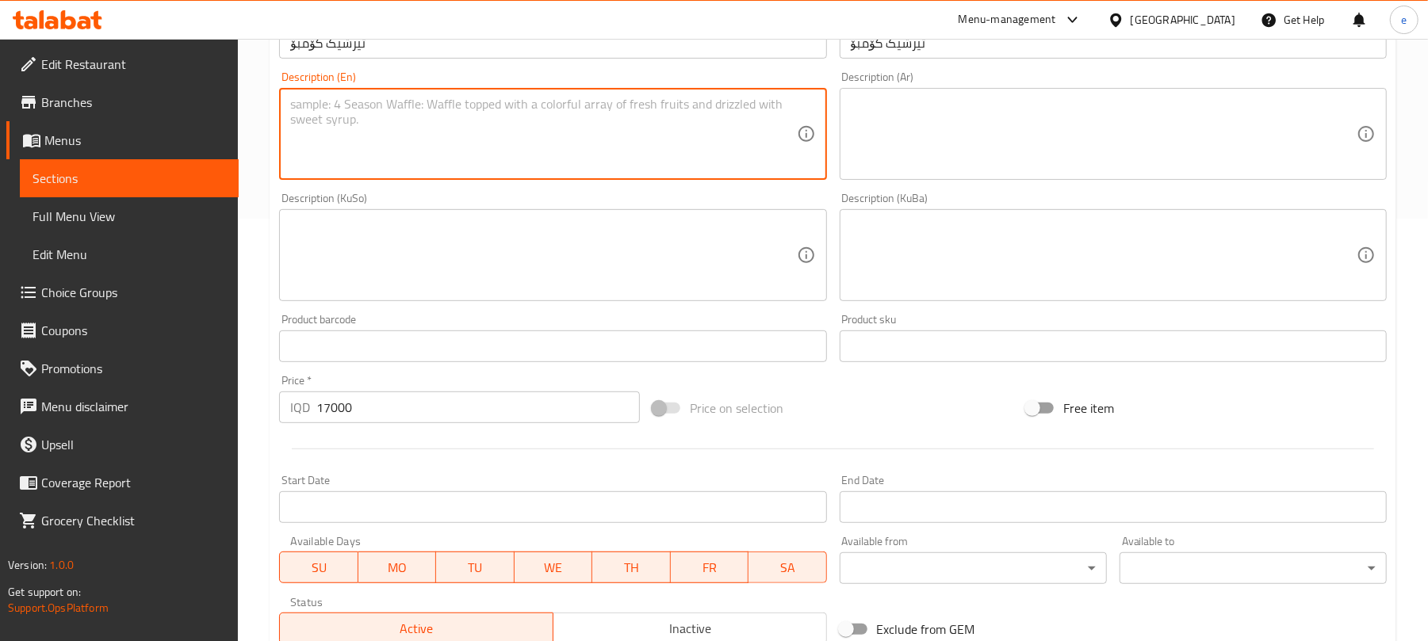
paste textarea "1 person meat tirshik with 1 person chicken tirshik."
type textarea "1 person meat tirshik with 1 person chicken tirshik"
click at [426, 146] on textarea "1 person meat tirshik with 1 person chicken tirshik" at bounding box center [543, 134] width 506 height 75
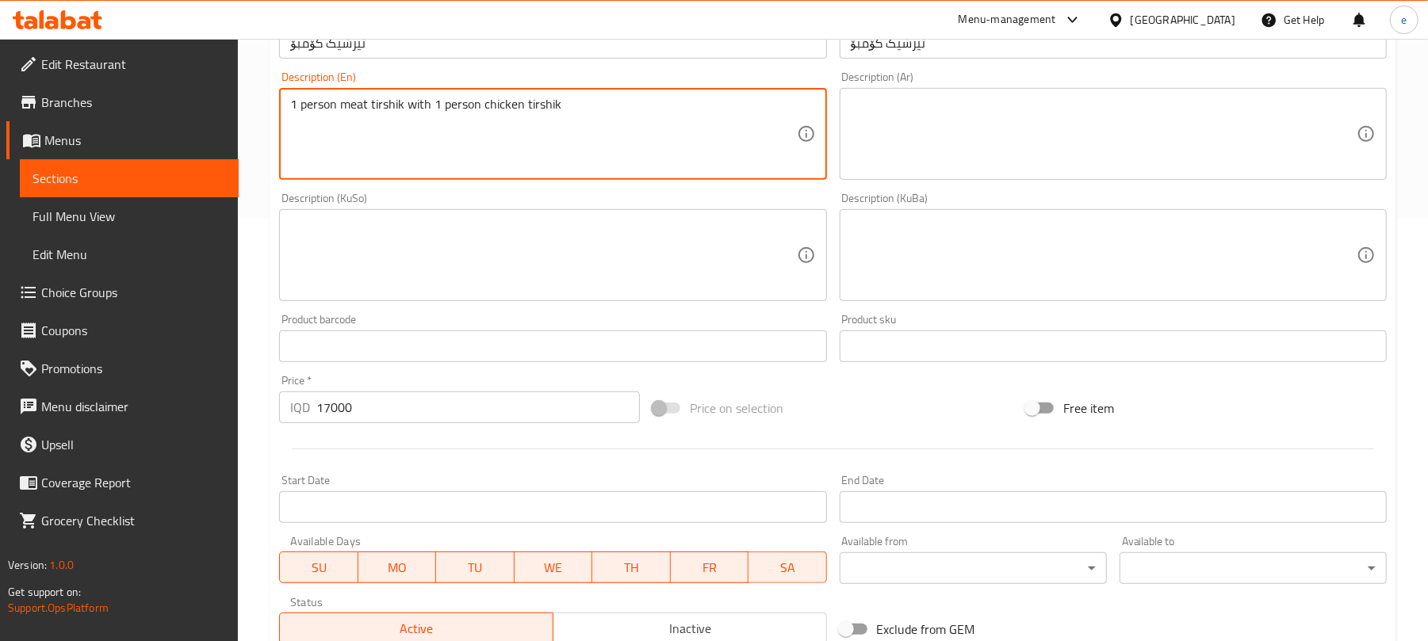
click at [968, 154] on textarea at bounding box center [1104, 134] width 506 height 75
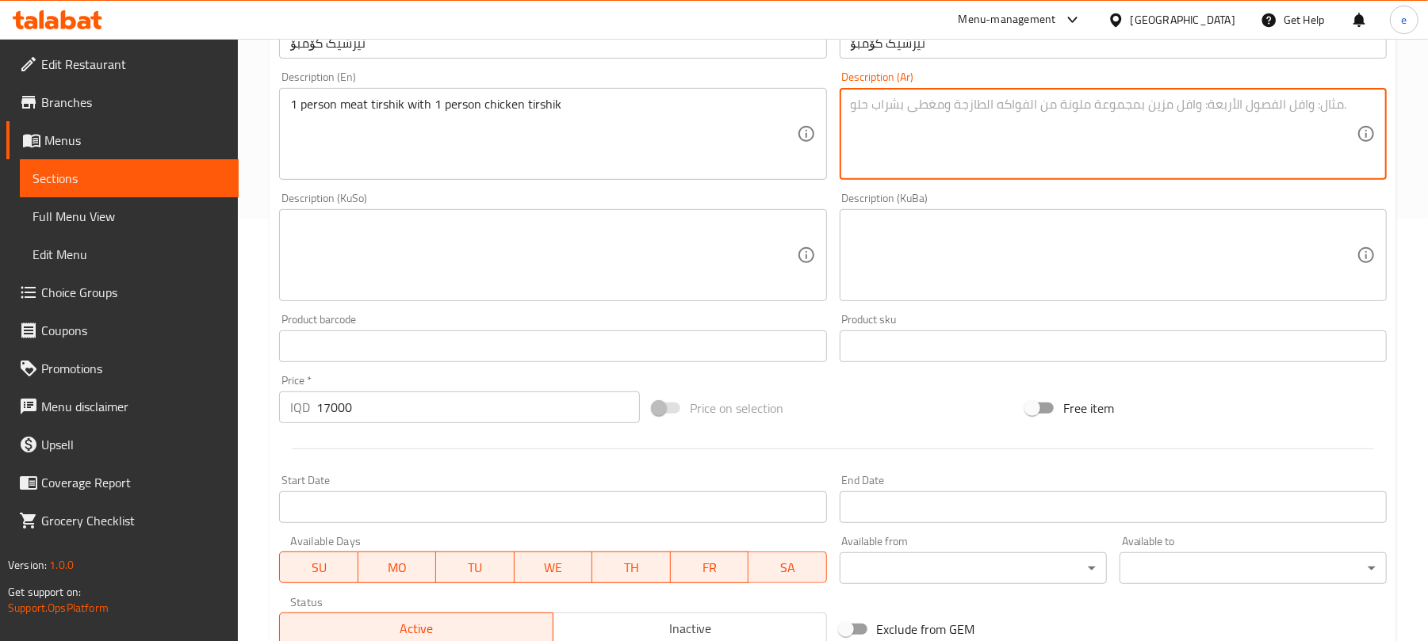
paste textarea "تيرشيك لحم تكفي فرد مع تيرشيك دجاج تكفي فرد"
type textarea "تيرشيك لحم تكفي فرد مع تيرشيك دجاج تكفي فرد"
click at [419, 100] on textarea "1 person meat tirshik with 1 person chicken tirshik" at bounding box center [543, 134] width 506 height 75
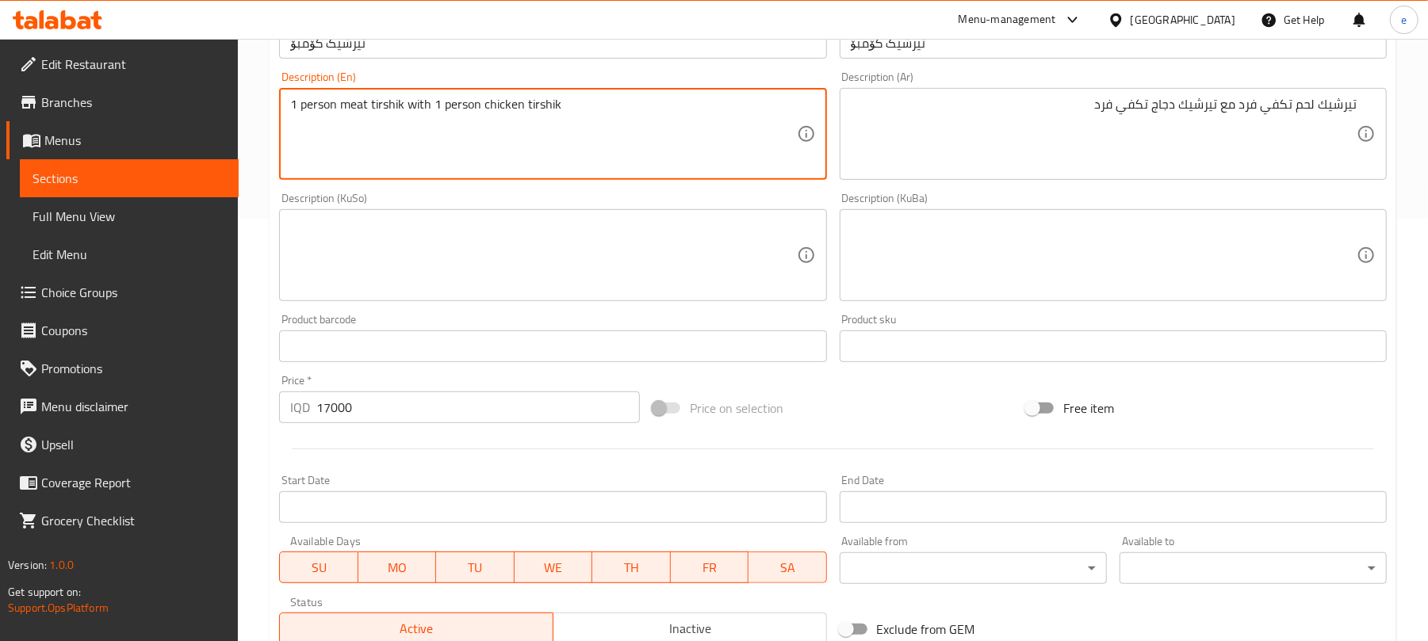
click at [419, 100] on textarea "1 person meat tirshik with 1 person chicken tirshik" at bounding box center [543, 134] width 506 height 75
click at [523, 152] on textarea at bounding box center [543, 134] width 506 height 75
paste textarea "Meat tirshik for 1 person with chicken tirshik for 1 person"
type textarea "Meat tirshik for 1 person with chicken tirshik for 1 person"
click at [617, 271] on textarea at bounding box center [543, 255] width 506 height 75
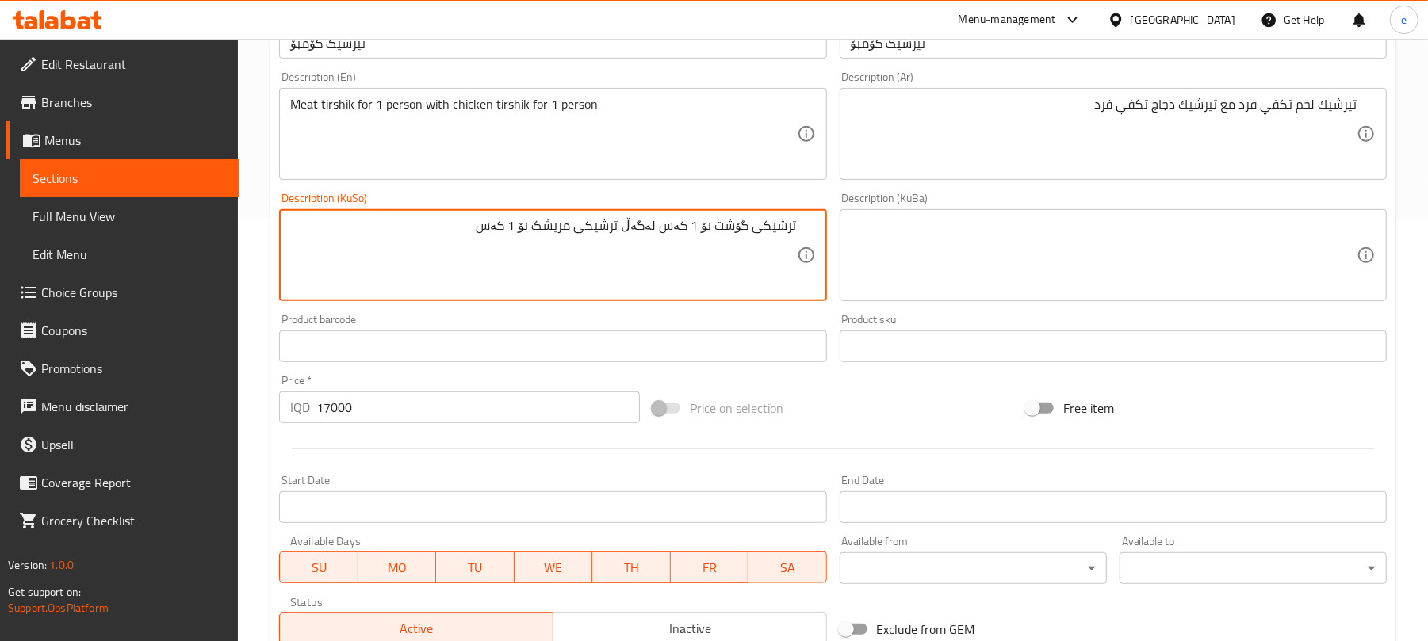
type textarea "ترشیکی گۆشت بۆ 1 کەس لەگەڵ ترشیکی مریشک بۆ 1 کەس"
click at [1093, 265] on textarea at bounding box center [1104, 255] width 506 height 75
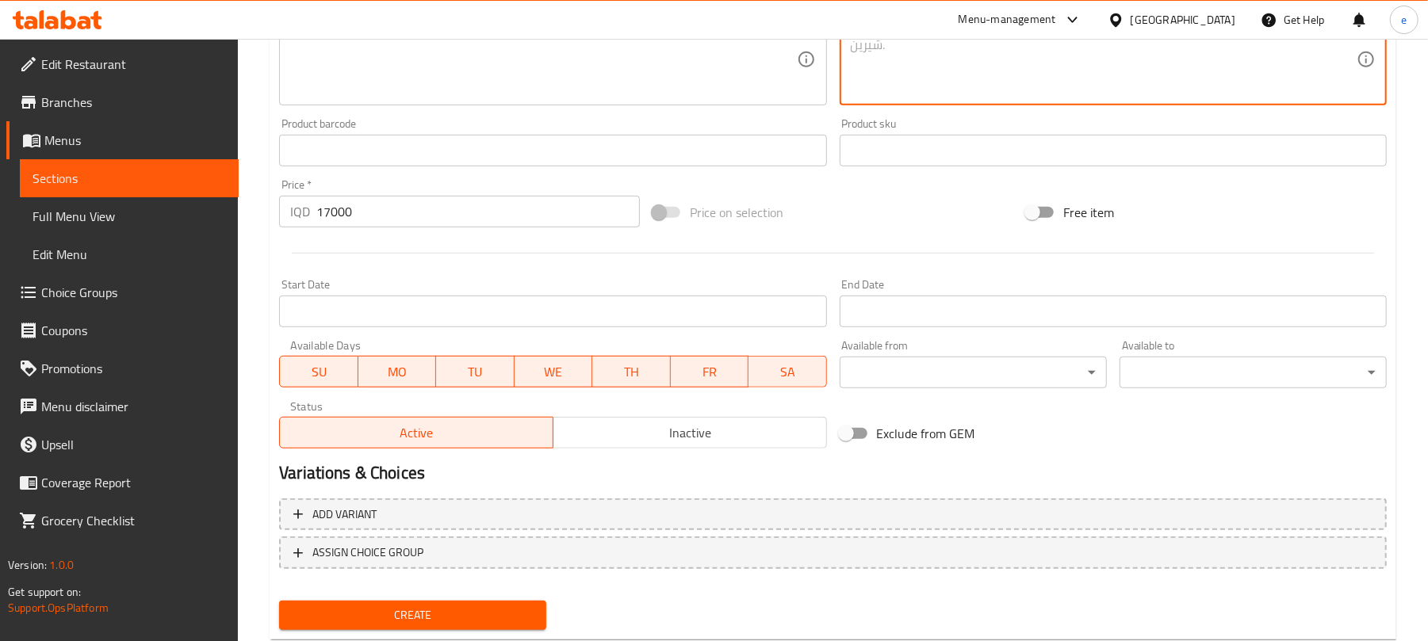
scroll to position [660, 0]
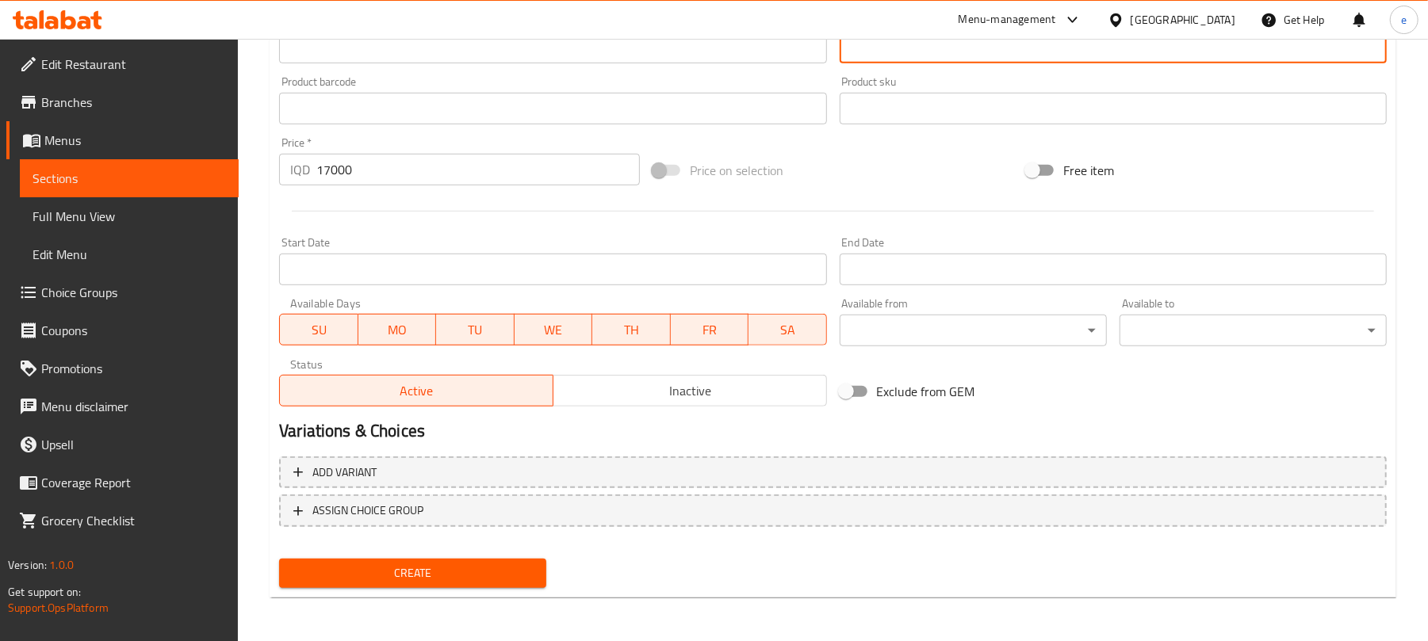
click at [463, 580] on span "Create" at bounding box center [413, 574] width 242 height 20
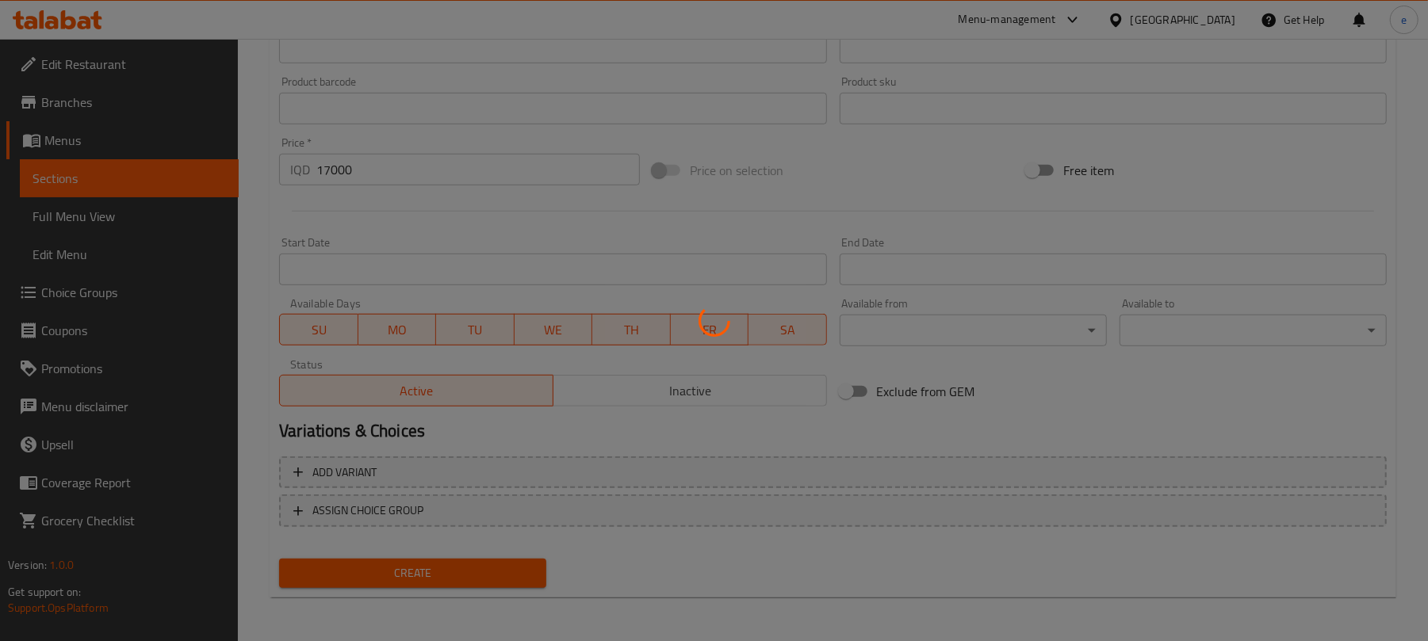
type input "0"
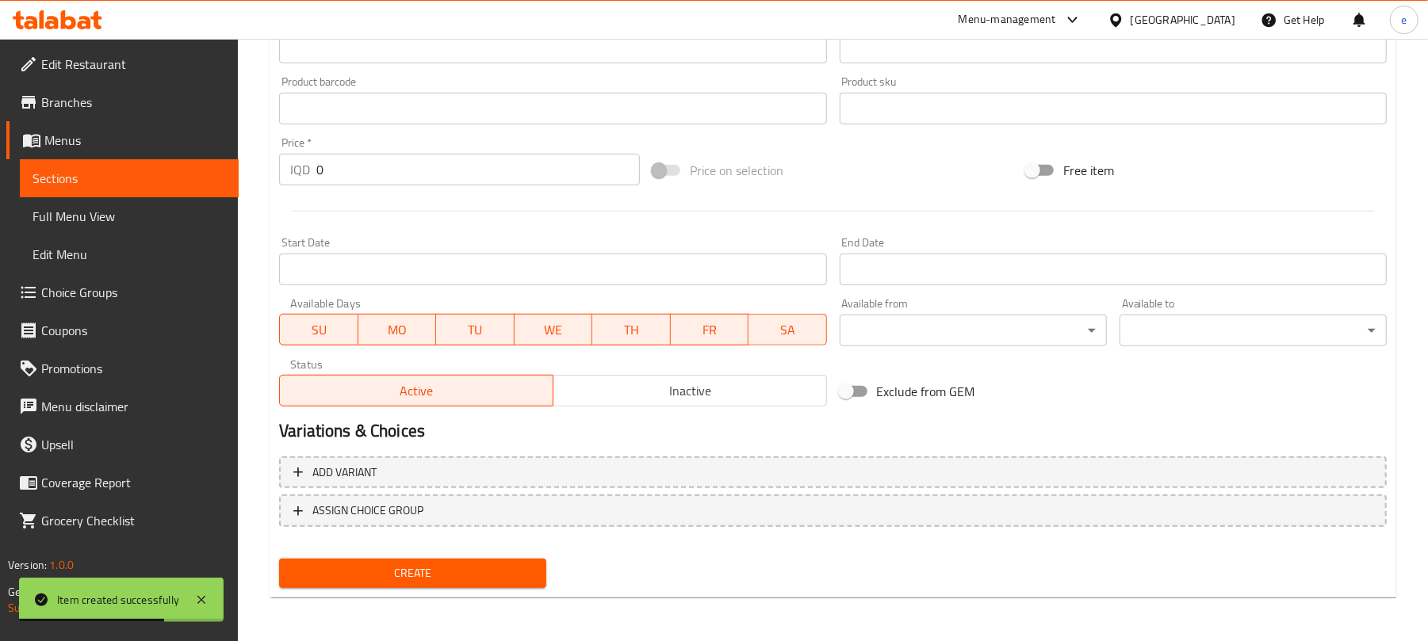
scroll to position [238, 0]
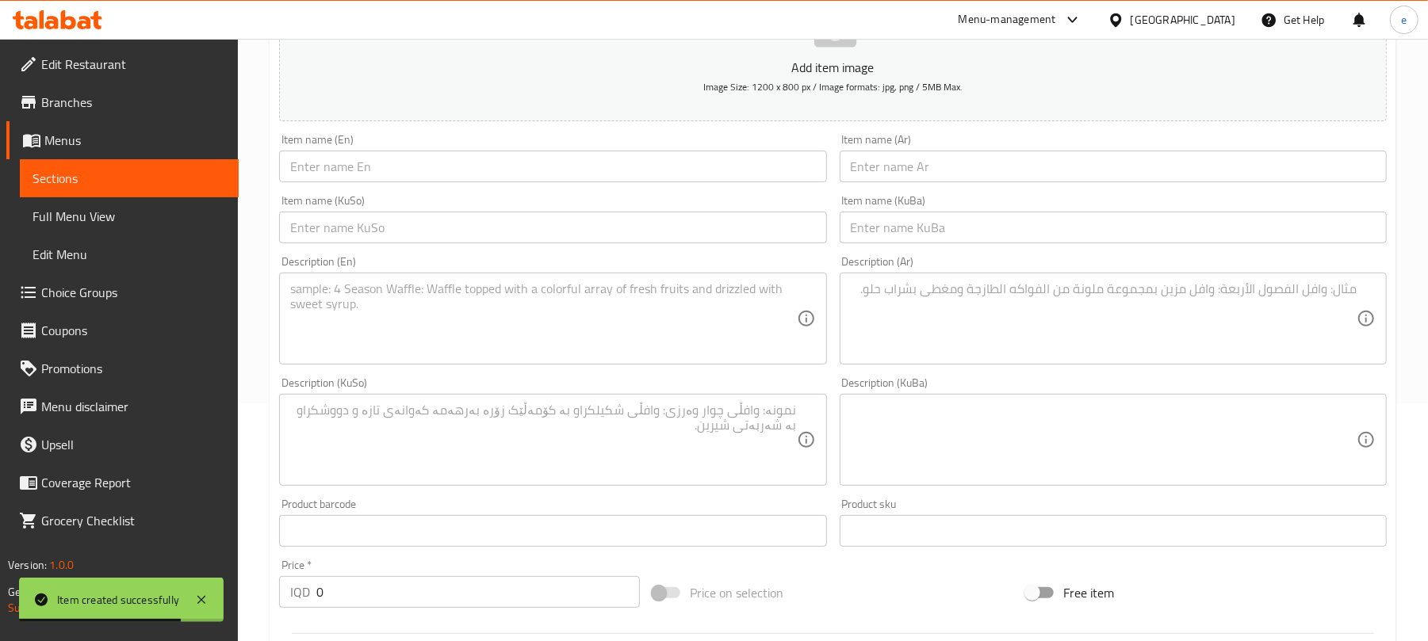
click at [978, 171] on input "text" at bounding box center [1113, 167] width 547 height 32
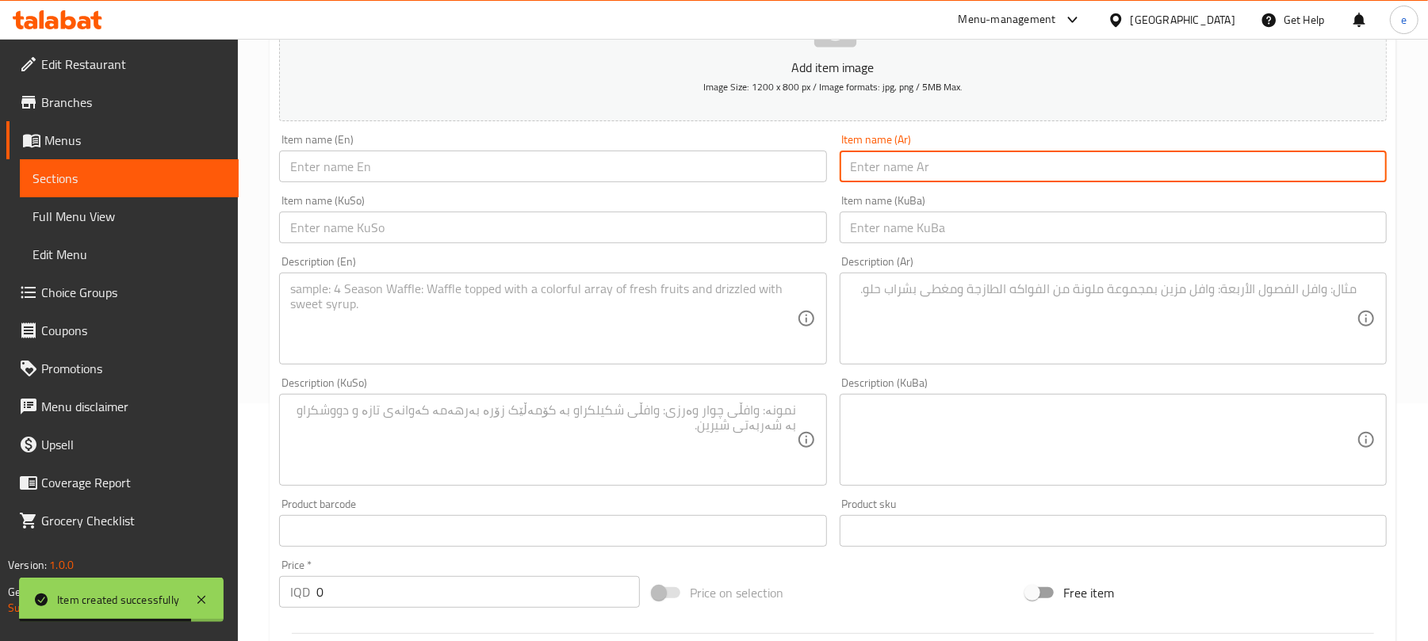
paste input "تيرشيك وكوتل داوك كومبو"
type input "تيرشيك وكوتل داوك كومبو"
click at [622, 175] on input "text" at bounding box center [552, 167] width 547 height 32
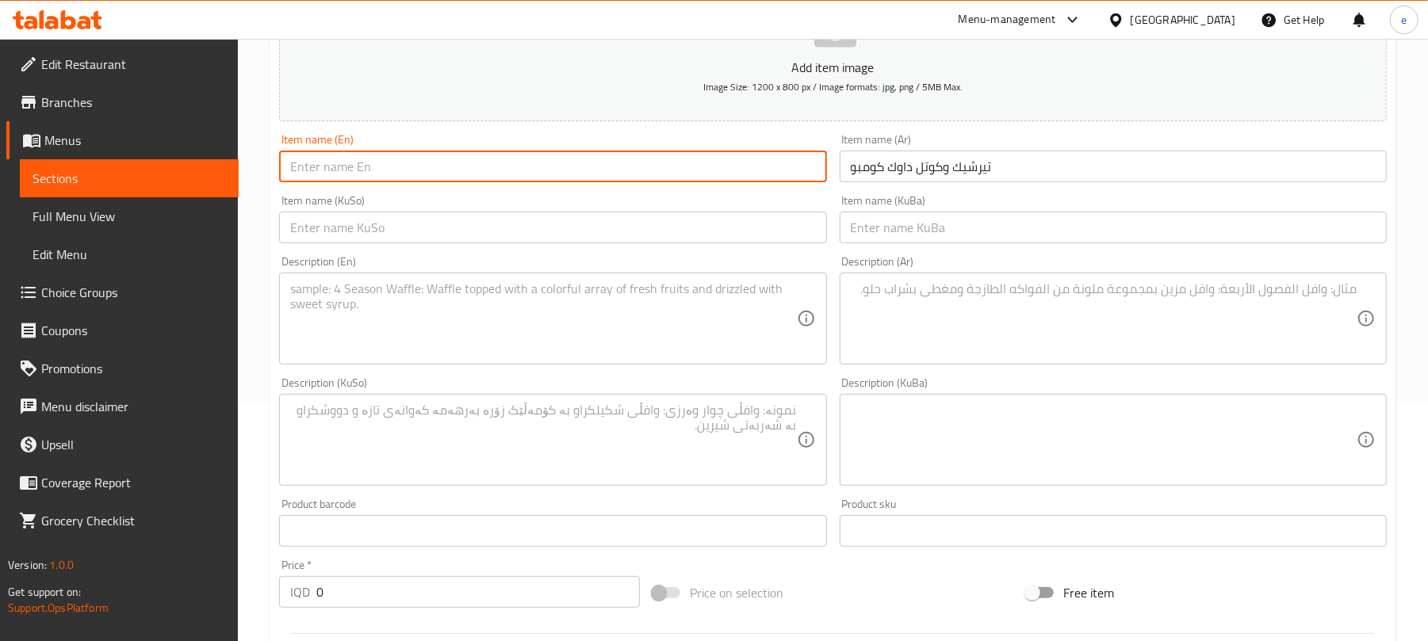
paste input "Tirshik and Kotl Dawk Combo"
type input "Tirshik and Kotl Dawk Combo"
click at [758, 230] on input "text" at bounding box center [552, 228] width 547 height 32
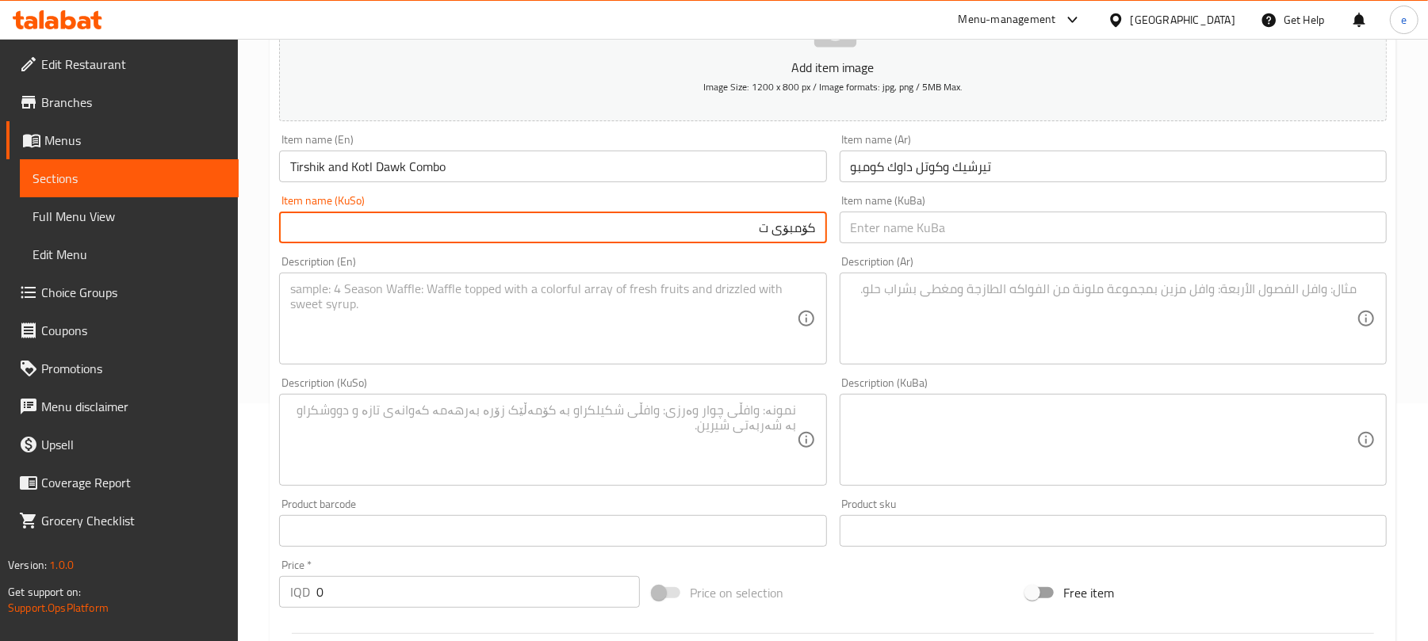
click at [775, 239] on input "کۆمبۆی ت" at bounding box center [552, 228] width 547 height 32
paste input "یرشیک و کۆتل داوک"
type input "کۆمبۆی تیرشیک و کۆتل داوک"
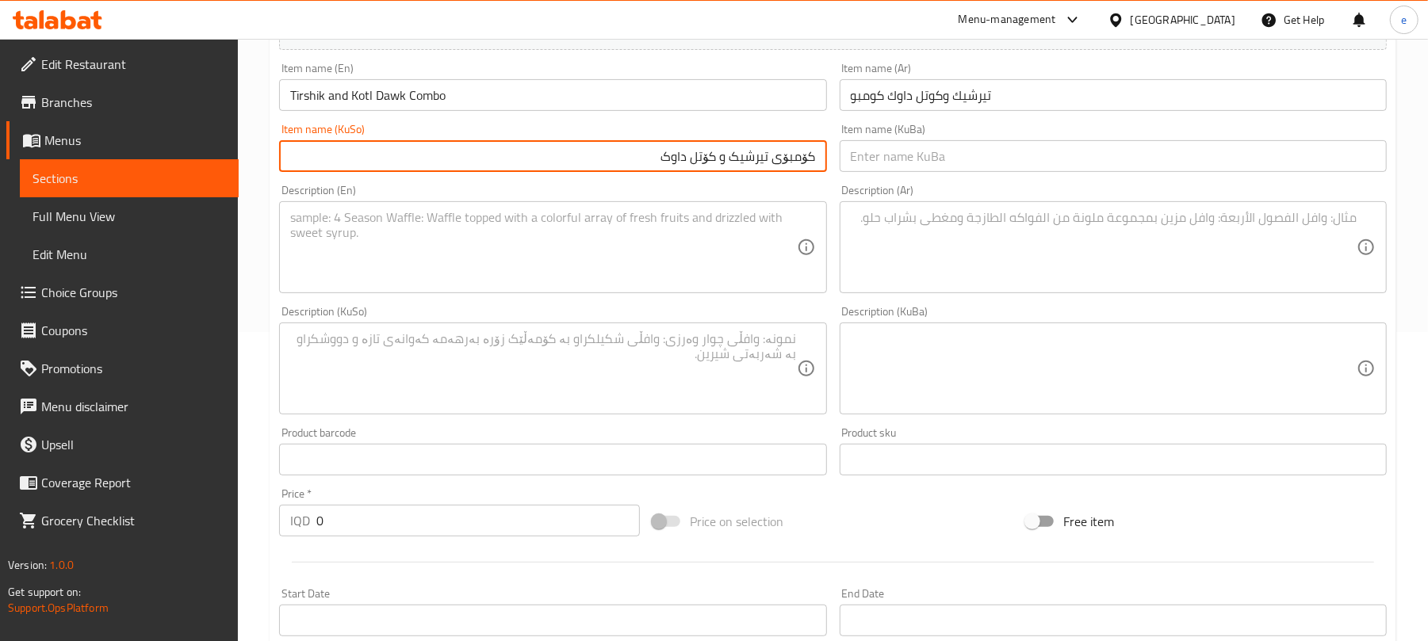
scroll to position [449, 0]
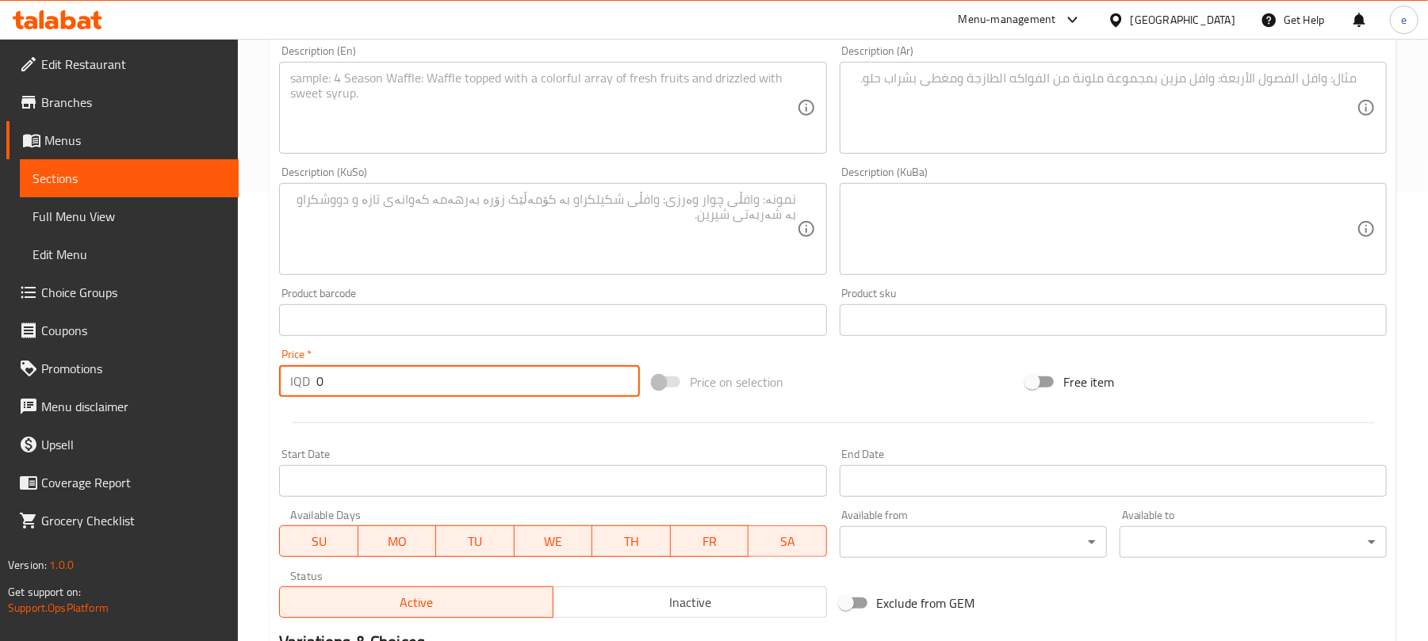
drag, startPoint x: 432, startPoint y: 388, endPoint x: 267, endPoint y: 384, distance: 165.0
click at [268, 385] on div "Home / Restaurants management / Menus / Sections / item / create Combos section…" at bounding box center [833, 222] width 1190 height 1264
paste input "1800"
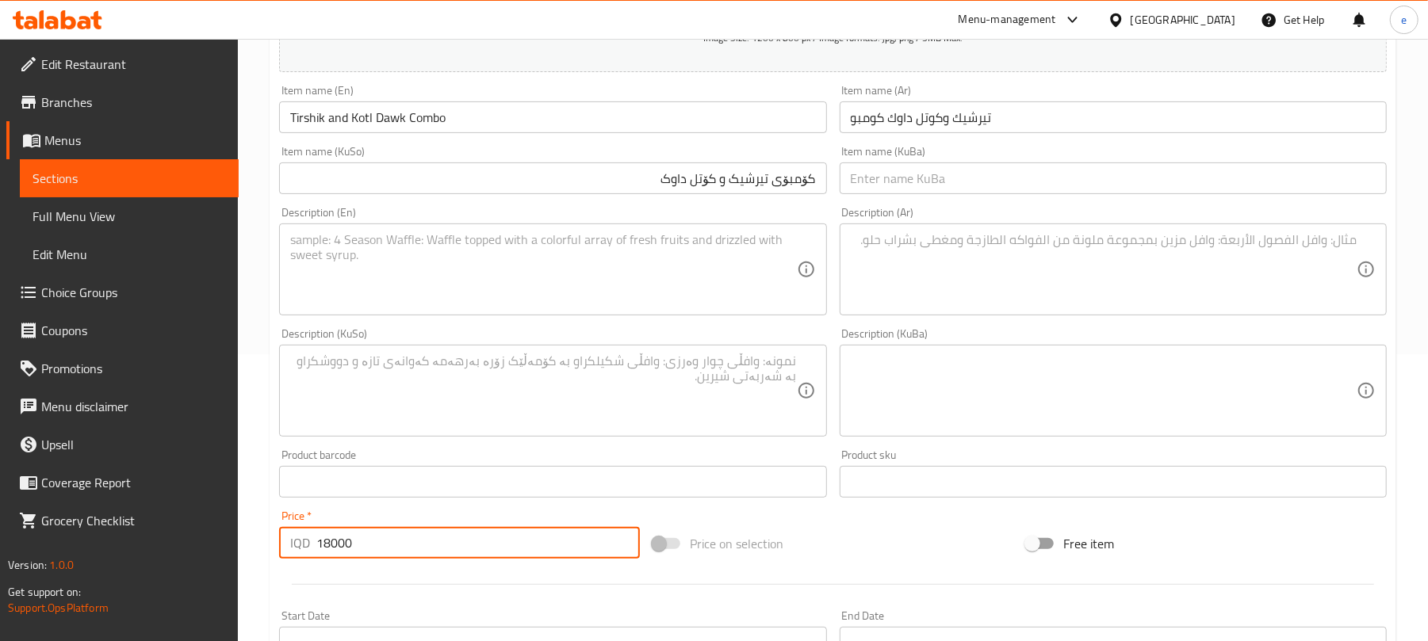
scroll to position [238, 0]
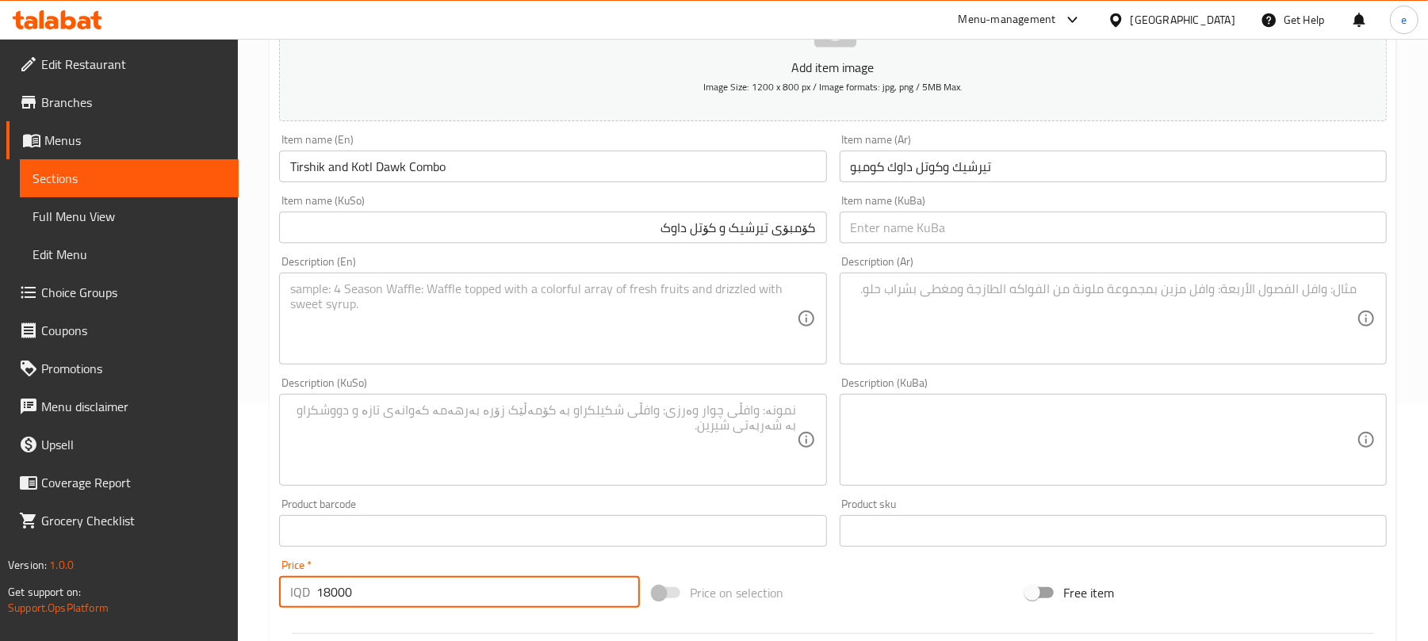
type input "18000"
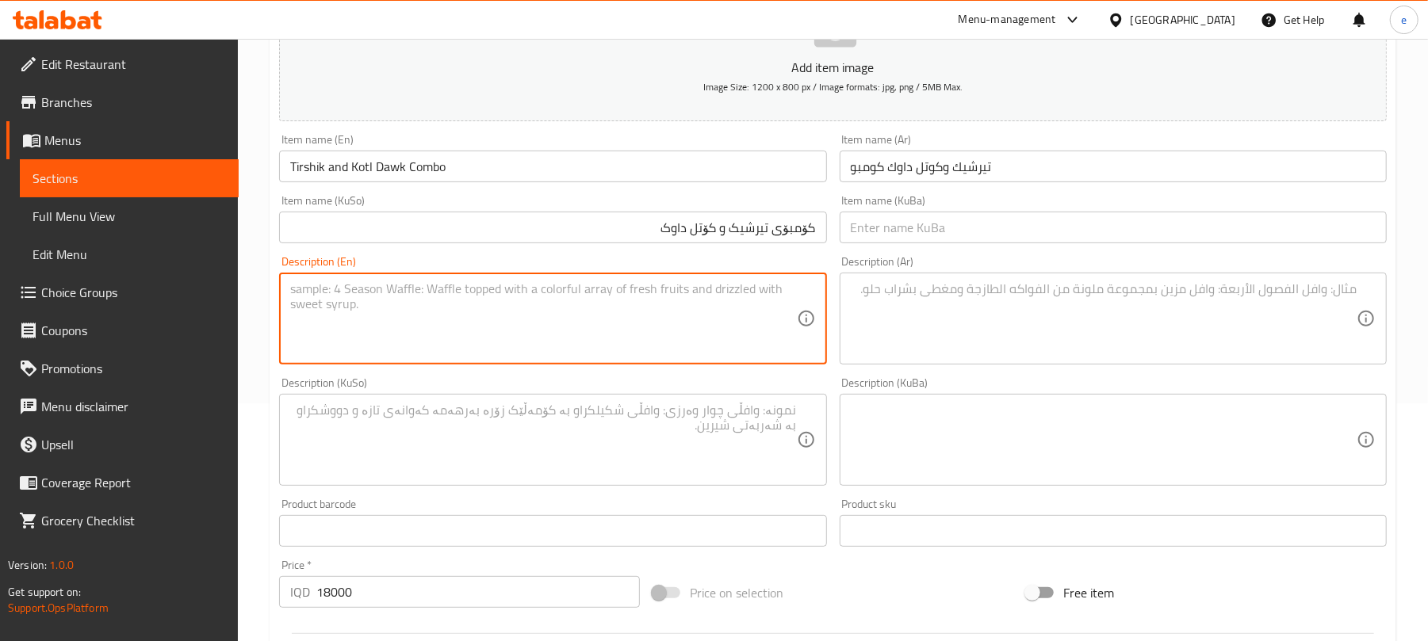
click at [561, 287] on textarea at bounding box center [543, 318] width 506 height 75
paste textarea "Meat tirshik for 1 person with meat kotl dawk for 1 person"
type textarea "Meat tirshik for 1 person with meat kotl dawk for 1 person"
click at [1117, 327] on textarea at bounding box center [1104, 318] width 506 height 75
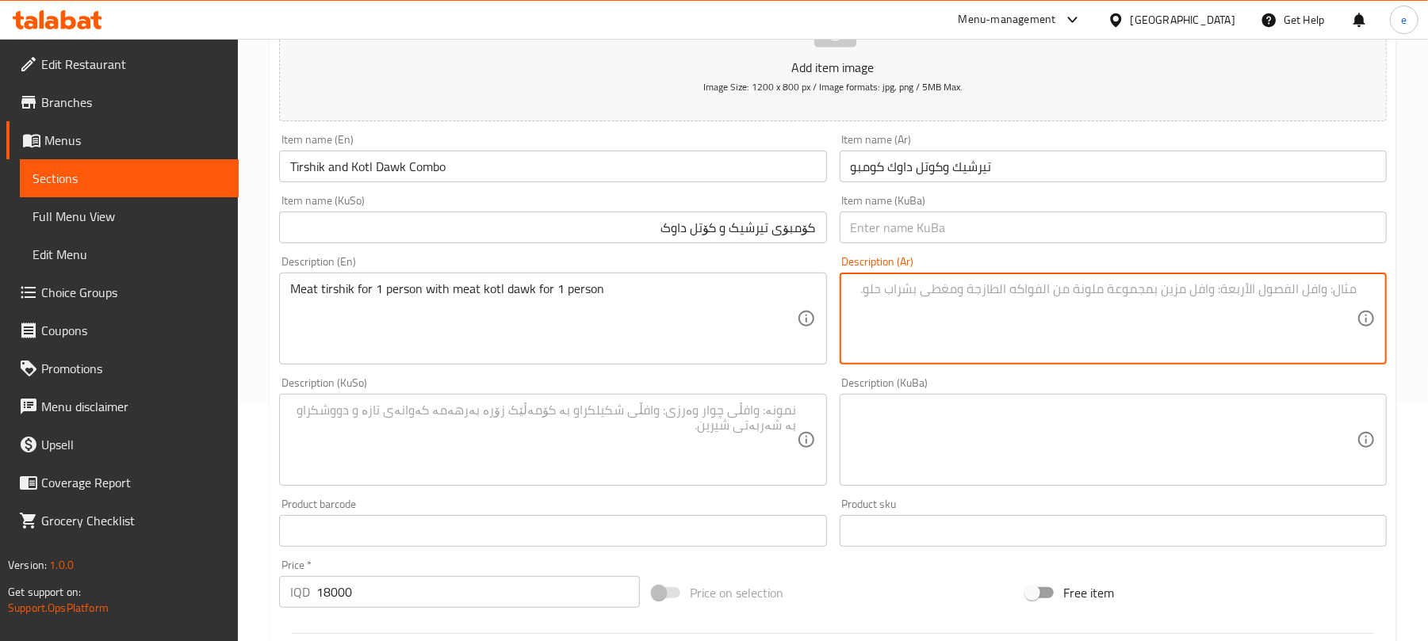
paste textarea "تيرشيك لحم تكفي فرد مع كوتل داوك لحم تكفي فرد"
type textarea "تيرشيك لحم تكفي فرد مع كوتل داوك لحم تكفي فرد"
click at [739, 473] on textarea at bounding box center [543, 440] width 506 height 75
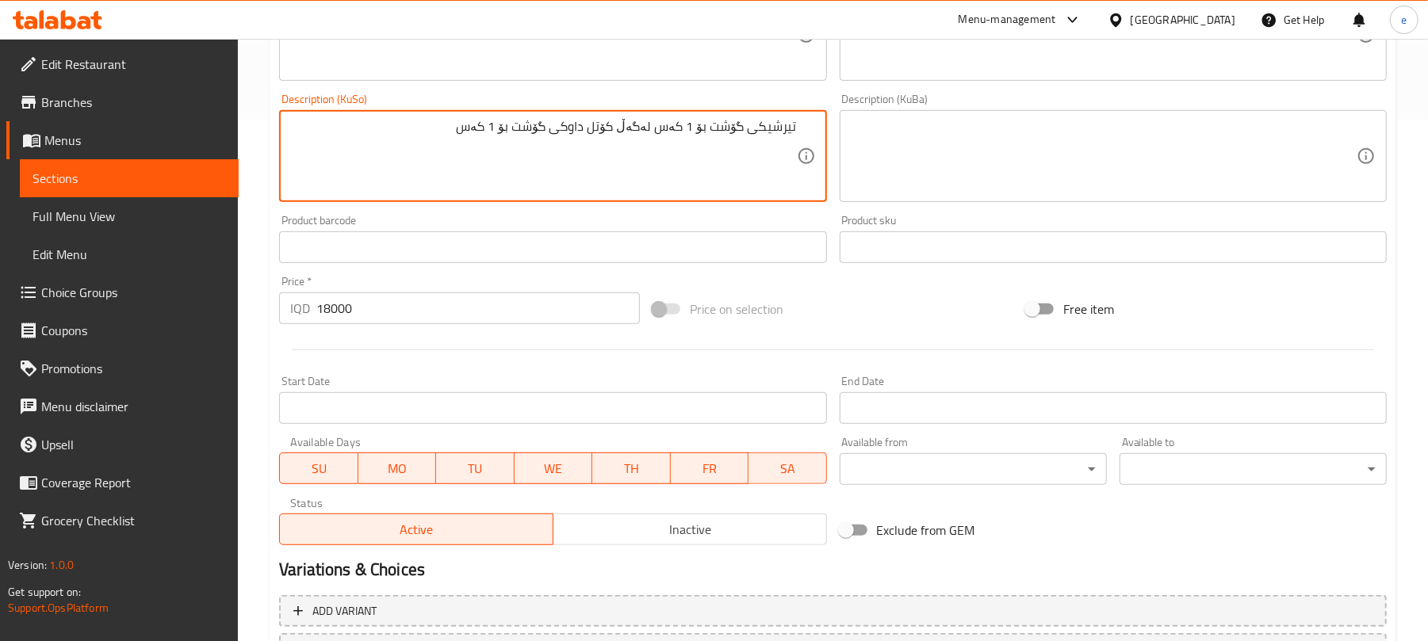
scroll to position [660, 0]
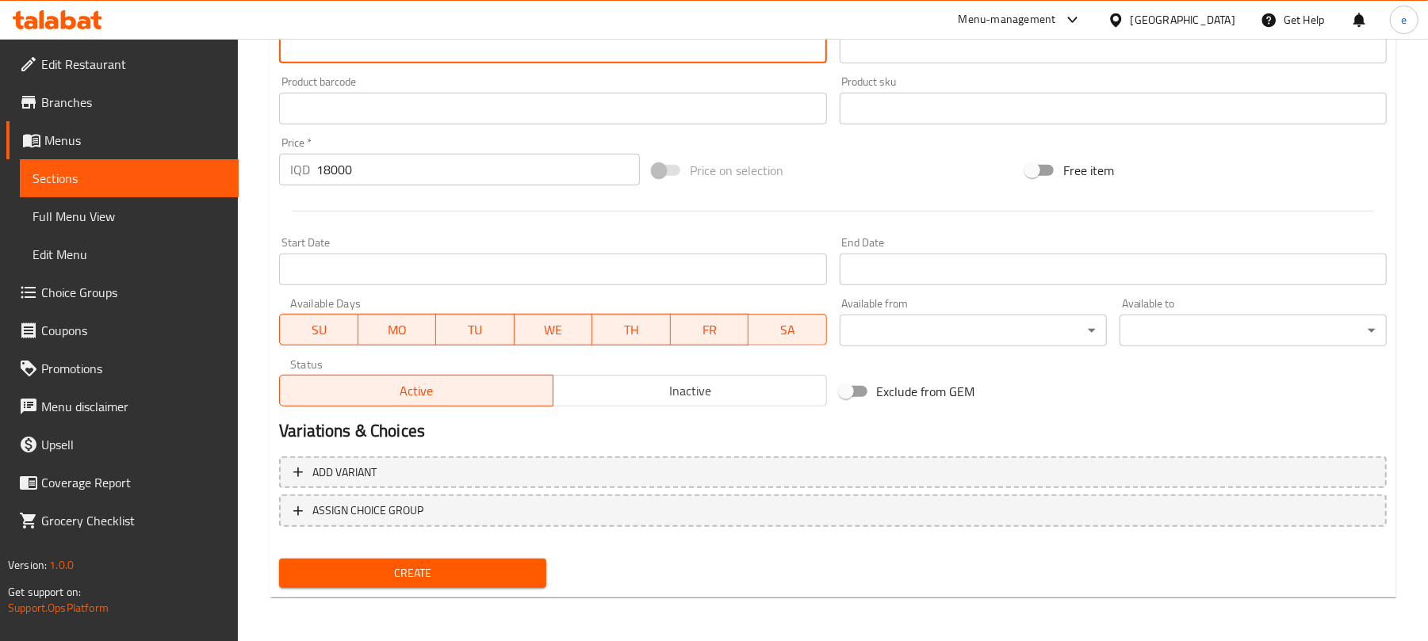
type textarea "تیرشیکی گۆشت بۆ 1 کەس لەگەڵ کۆتل داوکی گۆشت بۆ 1 کەس"
click at [411, 582] on span "Create" at bounding box center [413, 574] width 242 height 20
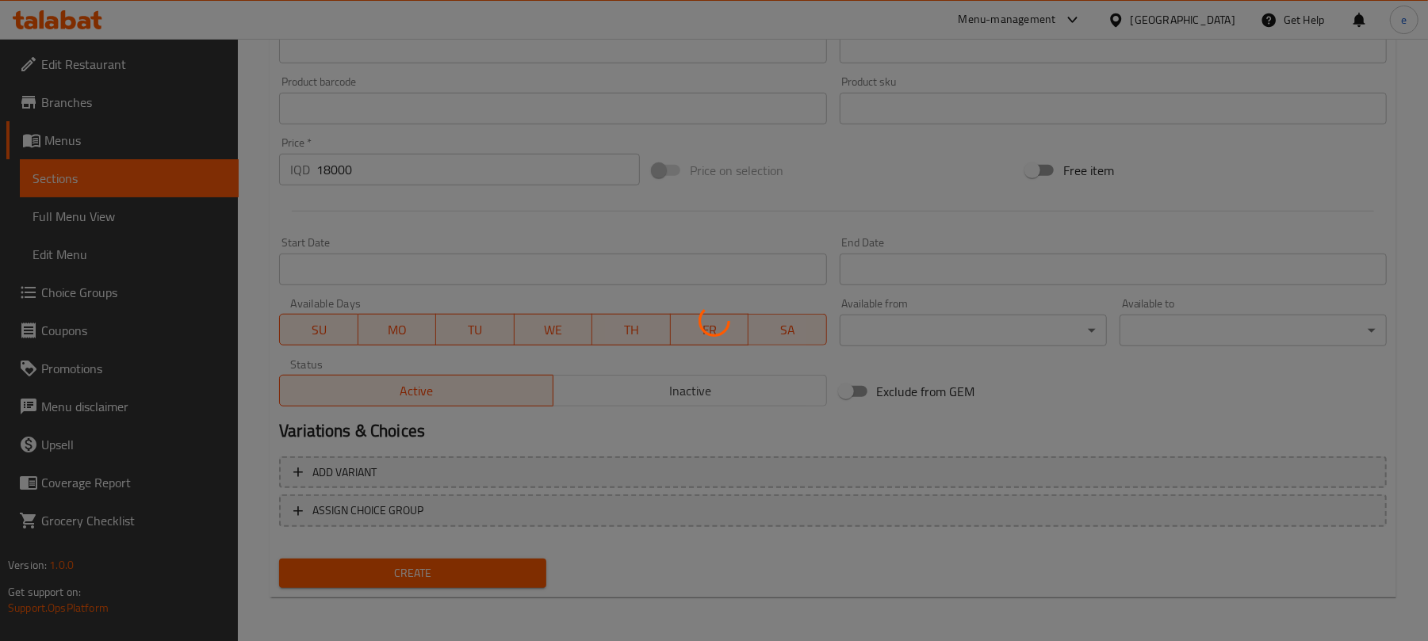
type input "0"
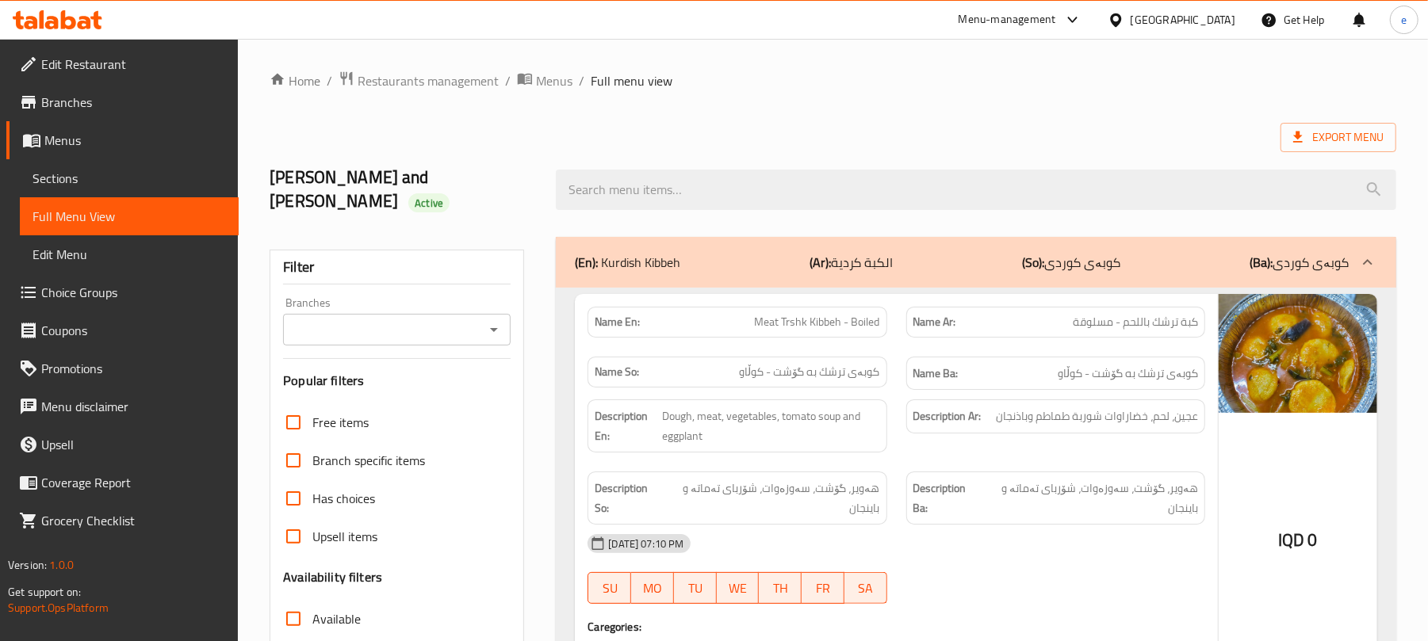
click at [71, 95] on span "Branches" at bounding box center [133, 102] width 185 height 19
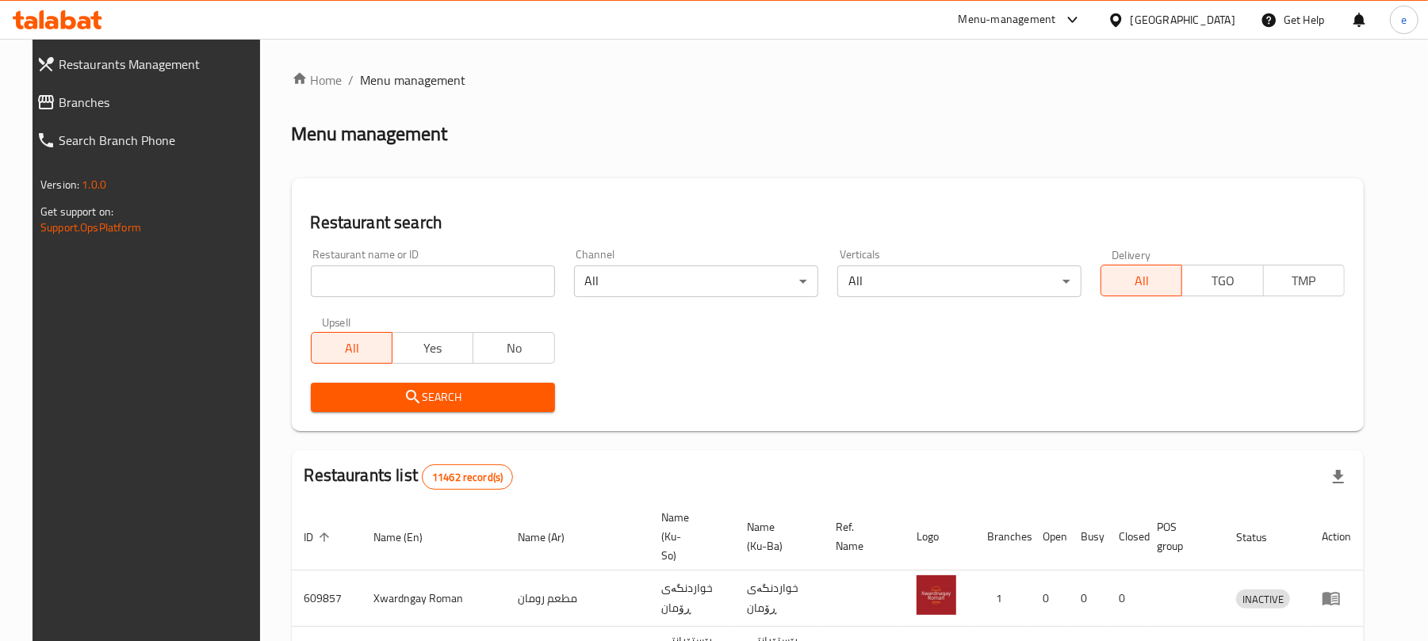
click at [435, 293] on input "search" at bounding box center [433, 282] width 244 height 32
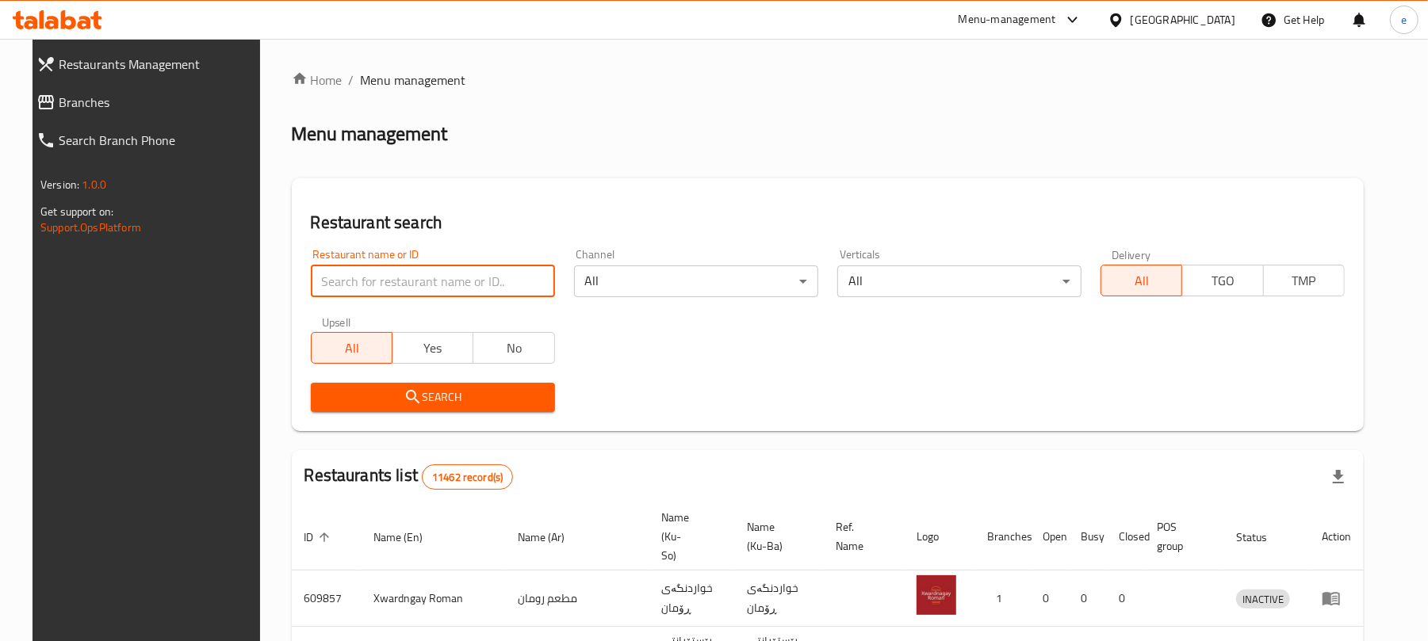
paste input "682925"
type input "682925"
click button "Search" at bounding box center [433, 397] width 244 height 29
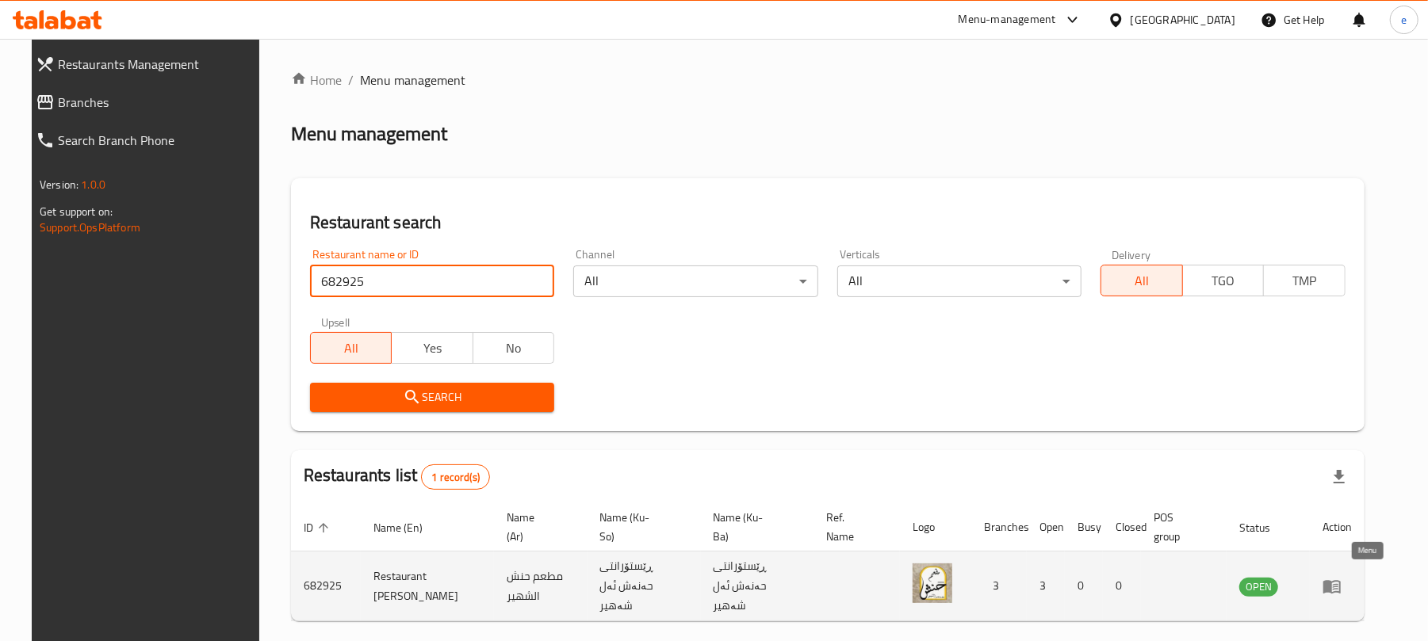
click at [1338, 584] on icon "enhanced table" at bounding box center [1336, 587] width 6 height 6
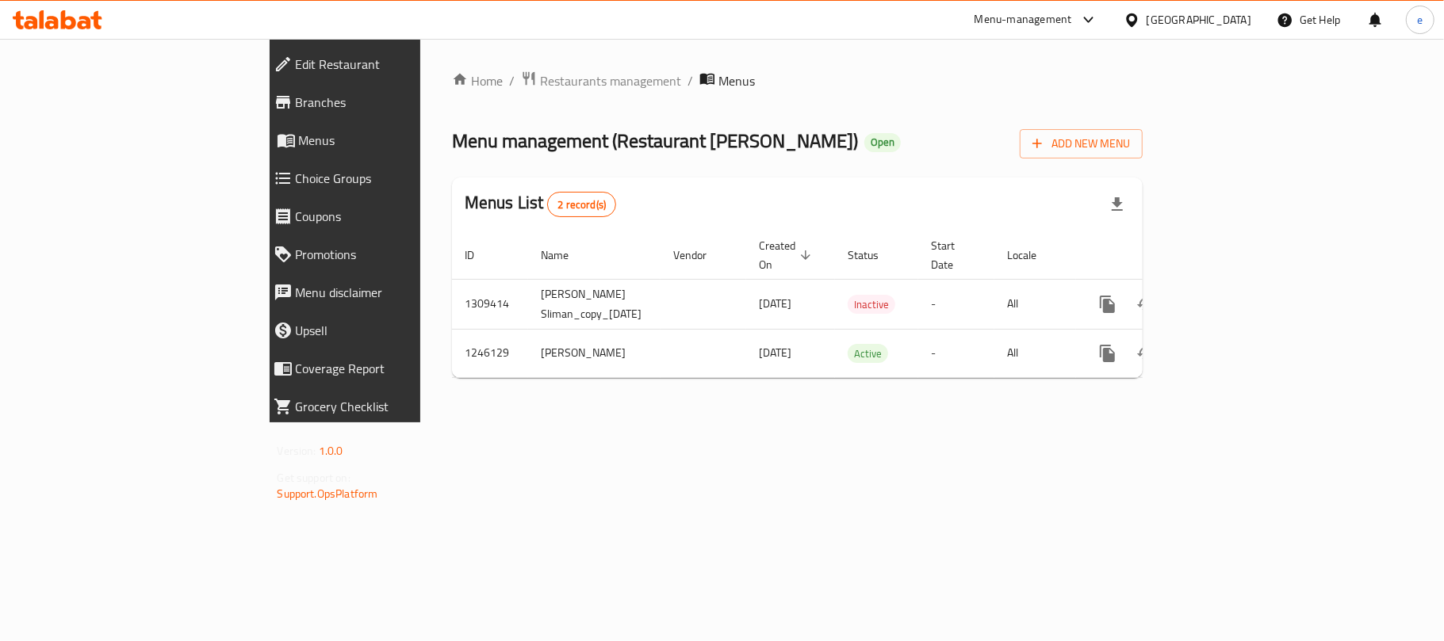
click at [296, 102] on span "Branches" at bounding box center [397, 102] width 202 height 19
